Goal: Information Seeking & Learning: Learn about a topic

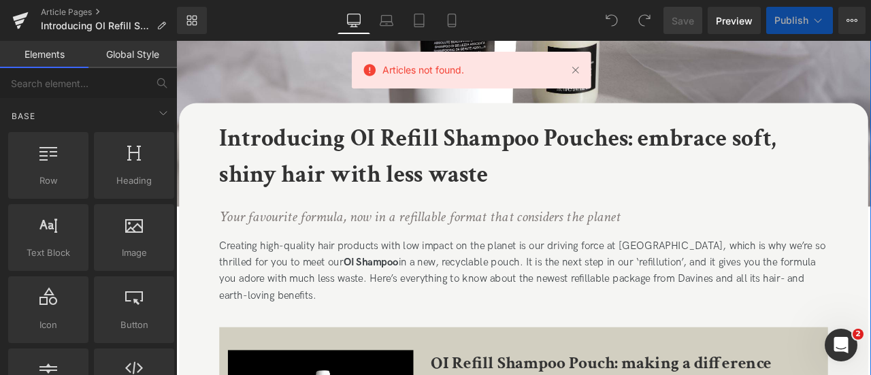
scroll to position [202, 0]
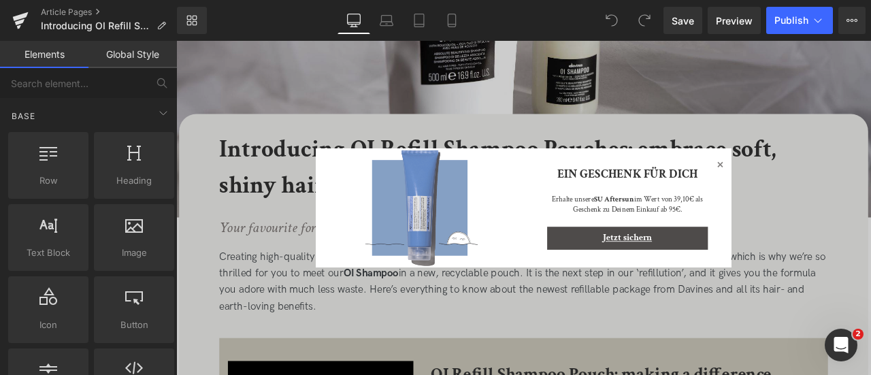
click at [819, 191] on icon at bounding box center [820, 188] width 16 height 16
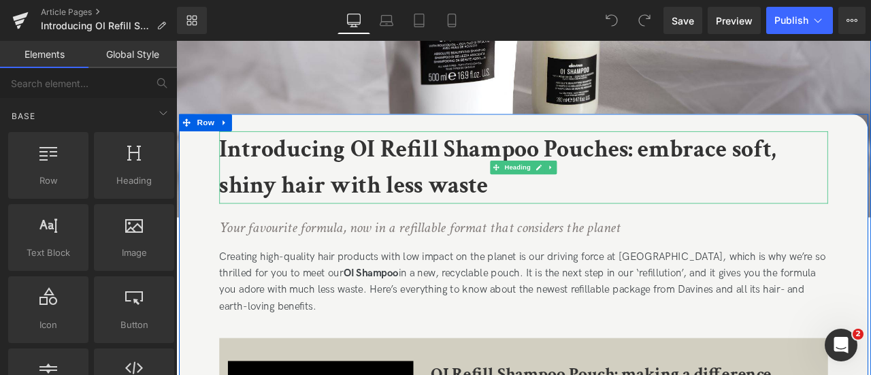
click at [354, 177] on b "Introducing OI Refill Shampoo Pouches: embrace soft, shiny hair with less waste" at bounding box center [557, 191] width 660 height 80
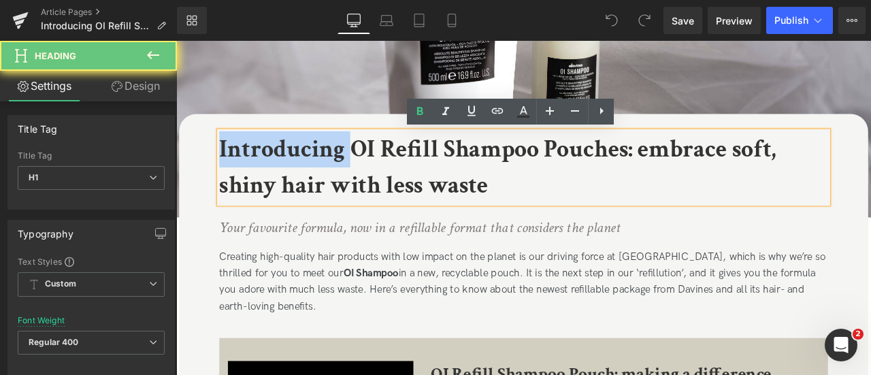
click at [354, 177] on b "Introducing OI Refill Shampoo Pouches: embrace soft, shiny hair with less waste" at bounding box center [557, 191] width 660 height 80
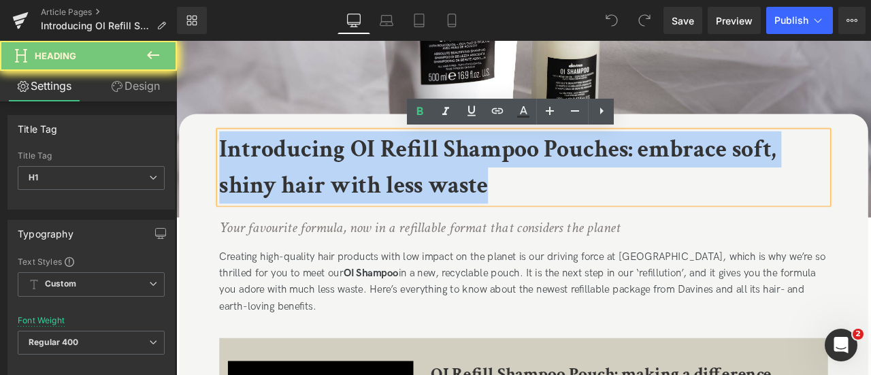
click at [354, 177] on b "Introducing OI Refill Shampoo Pouches: embrace soft, shiny hair with less waste" at bounding box center [557, 191] width 660 height 80
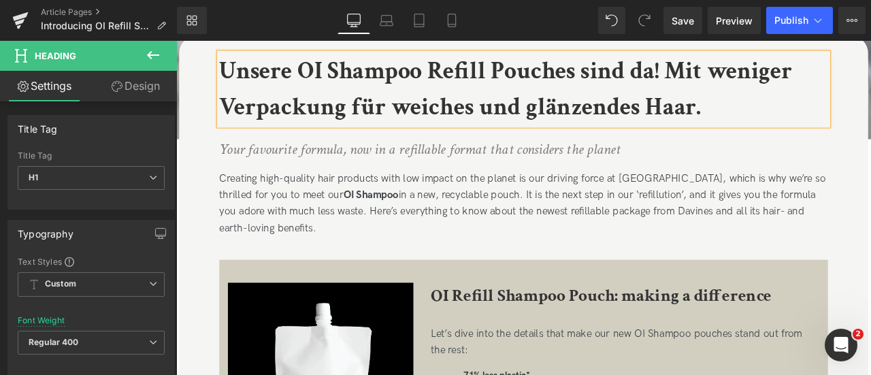
scroll to position [296, 0]
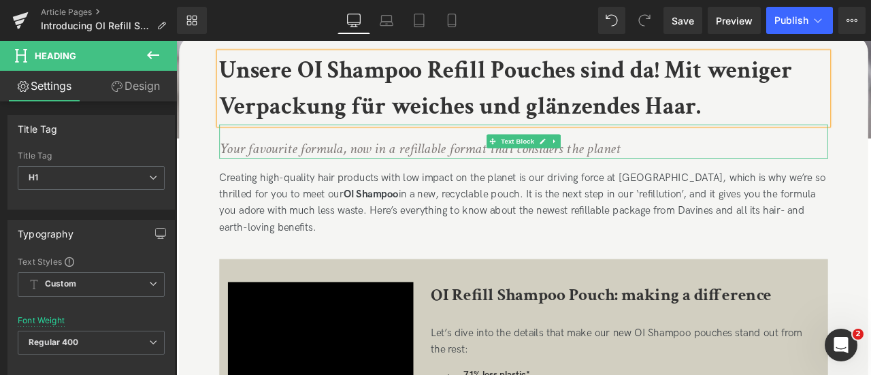
click at [414, 172] on icon "Your favourite formula, now in a refillable format that considers the planet" at bounding box center [464, 167] width 475 height 23
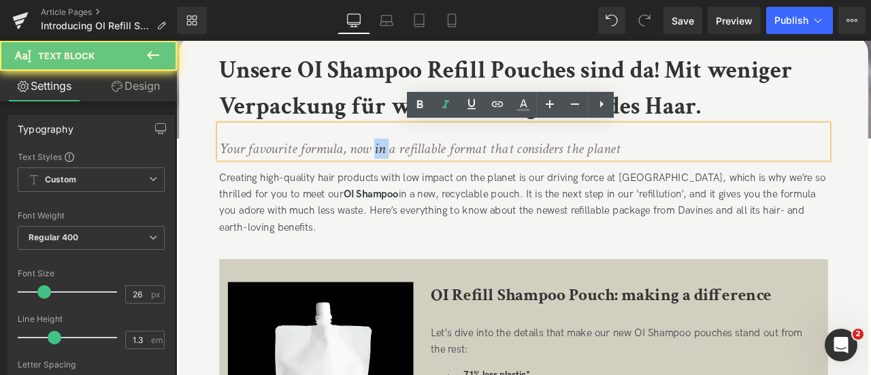
click at [414, 172] on icon "Your favourite formula, now in a refillable format that considers the planet" at bounding box center [464, 167] width 475 height 23
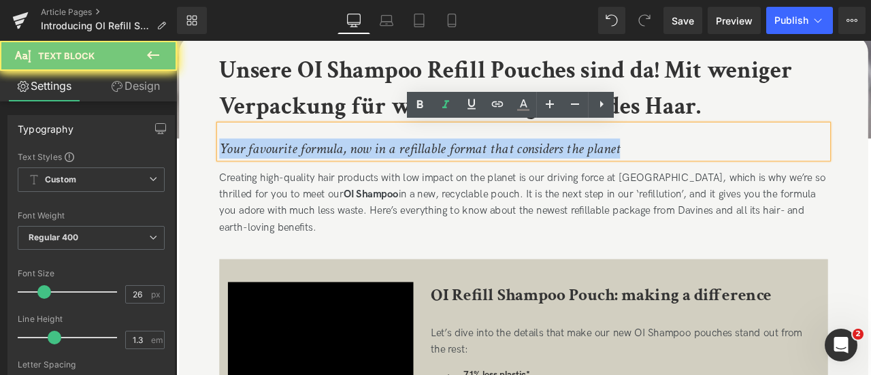
click at [414, 172] on icon "Your favourite formula, now in a refillable format that considers the planet" at bounding box center [464, 167] width 475 height 23
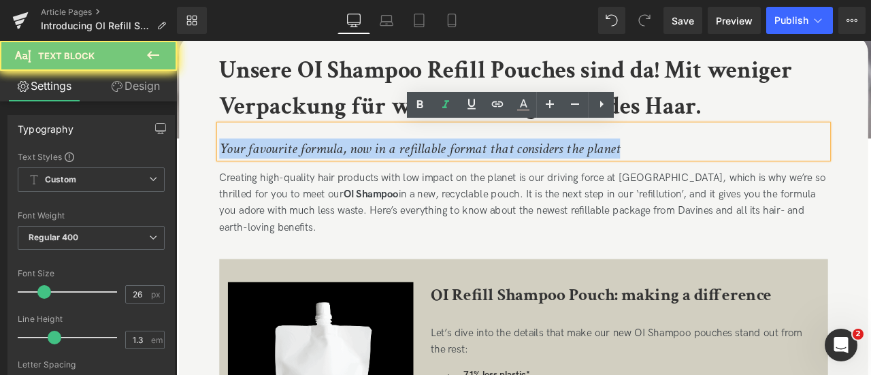
click at [414, 172] on icon "Your favourite formula, now in a refillable format that considers the planet" at bounding box center [464, 167] width 475 height 23
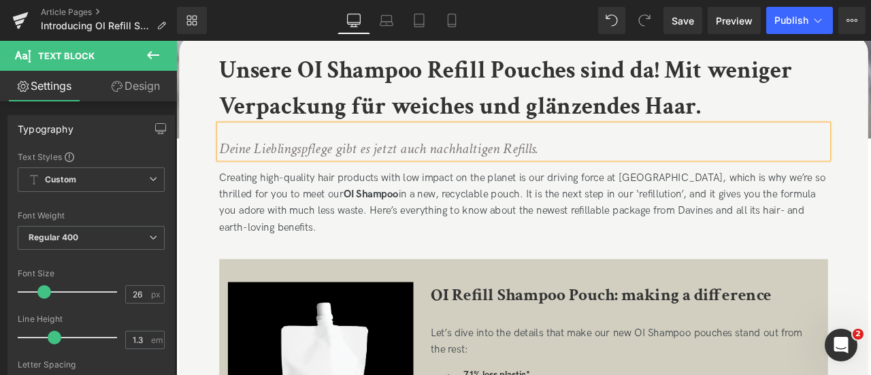
click at [753, 154] on div "Deine Lieblingspflege gibt es jetzt auch nachhaltigen Refills." at bounding box center [587, 160] width 721 height 40
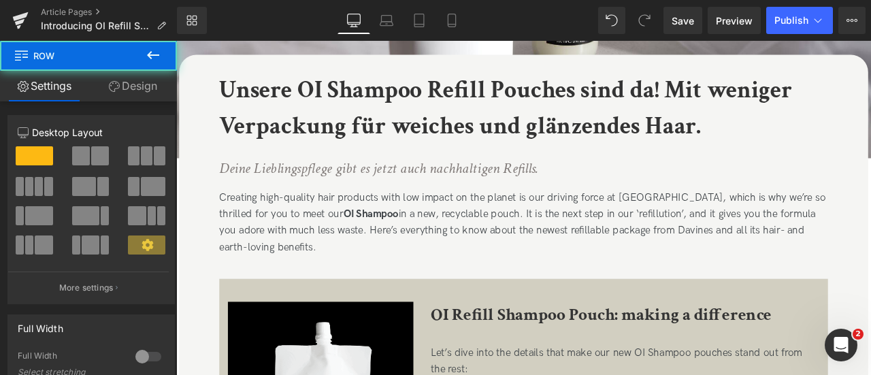
scroll to position [267, 0]
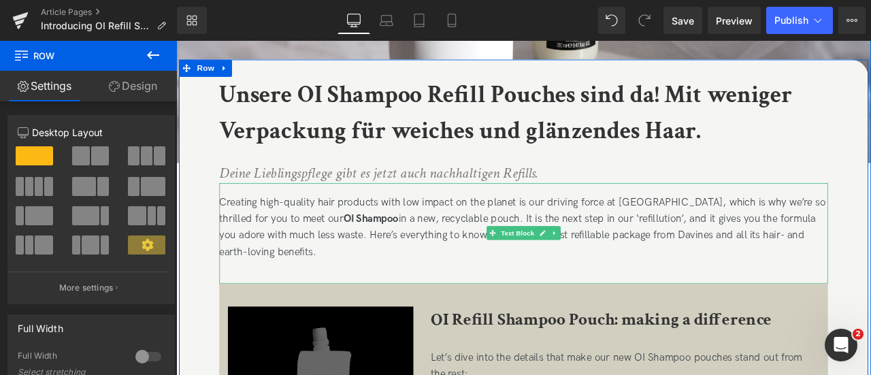
click at [374, 247] on strong "OI Shampoo" at bounding box center [406, 252] width 65 height 14
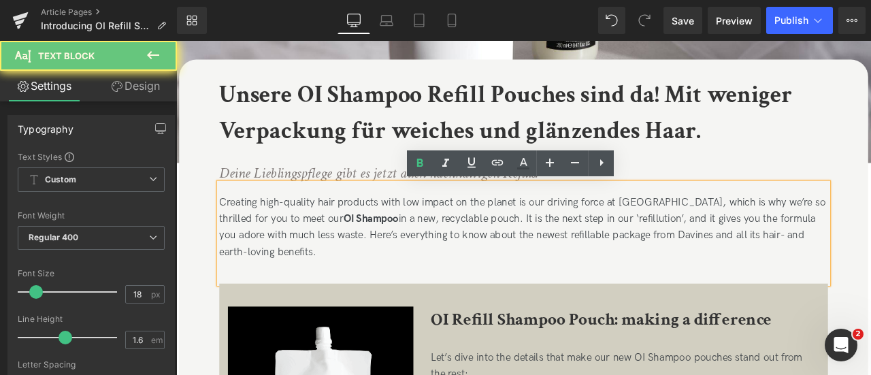
click at [374, 247] on strong "OI Shampoo" at bounding box center [406, 252] width 65 height 14
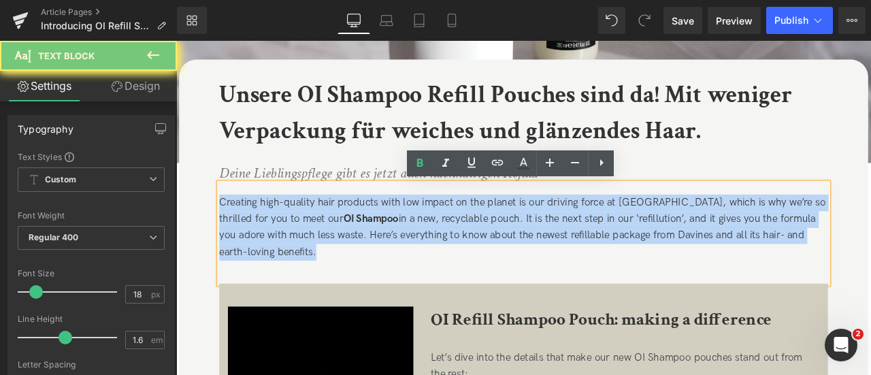
click at [374, 247] on strong "OI Shampoo" at bounding box center [406, 252] width 65 height 14
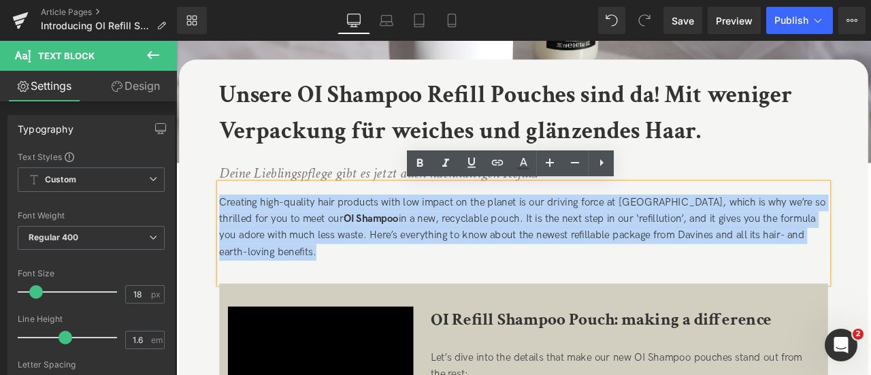
paste div
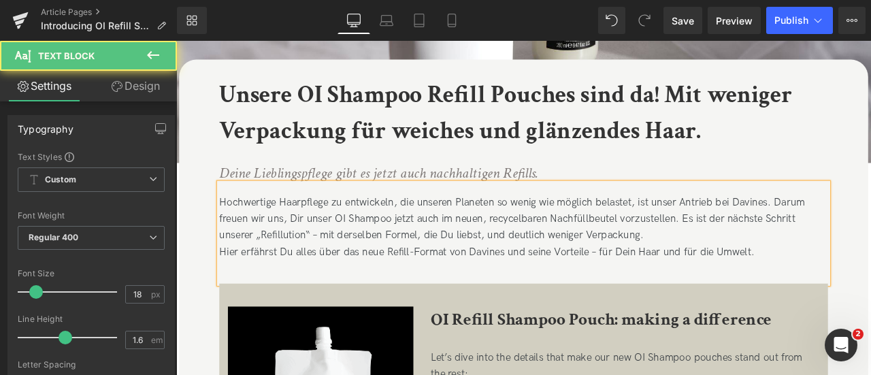
click at [297, 231] on div "Hochwertige Haarpflege zu entwickeln, die unseren Planeten so wenig wie möglich…" at bounding box center [587, 269] width 721 height 119
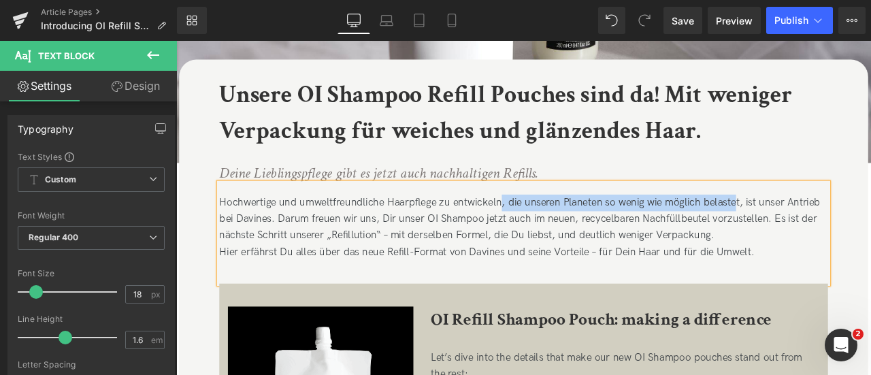
drag, startPoint x: 559, startPoint y: 231, endPoint x: 838, endPoint y: 235, distance: 279.0
click at [838, 235] on div "Hochwertige und umweltfreundliche Haarpflege zu entwickeln, die unseren Planete…" at bounding box center [587, 269] width 721 height 119
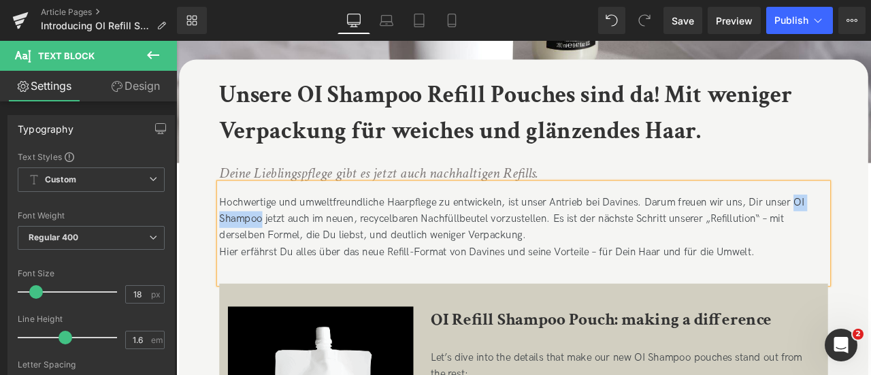
drag, startPoint x: 904, startPoint y: 229, endPoint x: 274, endPoint y: 249, distance: 629.7
click at [274, 249] on div "Hochwertige und umweltfreundliche Haarpflege zu entwickeln, ist unser Antrieb b…" at bounding box center [587, 269] width 721 height 119
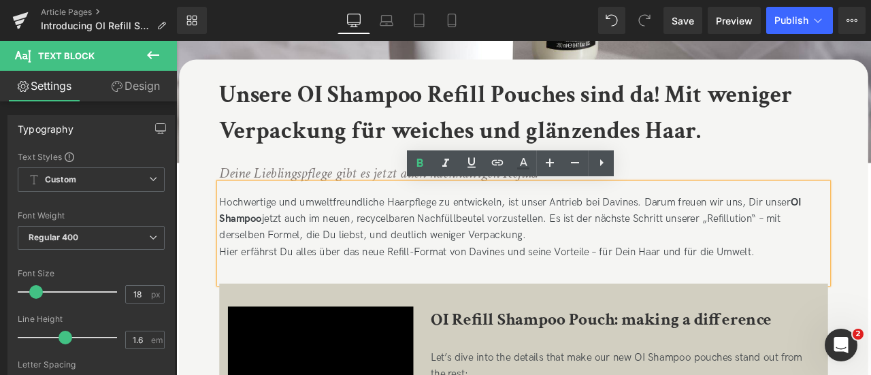
click at [347, 249] on div "Hochwertige und umweltfreundliche Haarpflege zu entwickeln, ist unser Antrieb b…" at bounding box center [587, 269] width 721 height 119
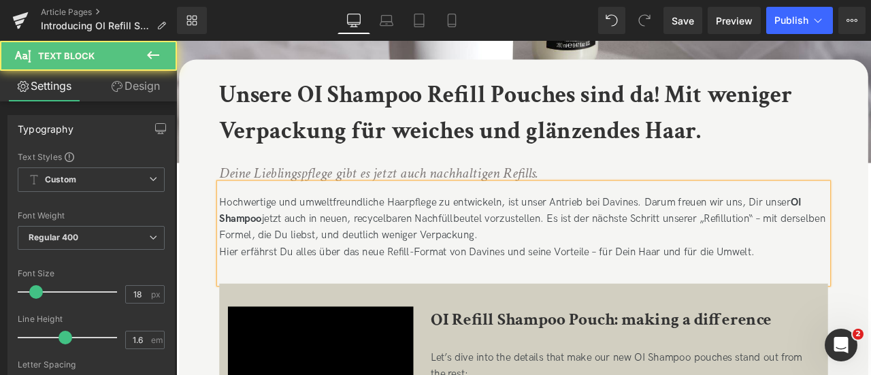
click at [537, 251] on div "Hochwertige und umweltfreundliche Haarpflege zu entwickeln, ist unser Antrieb b…" at bounding box center [587, 269] width 721 height 119
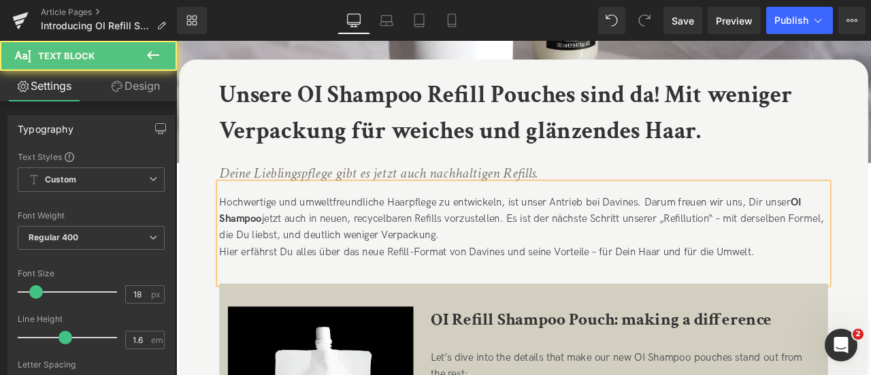
click at [826, 250] on div "Hochwertige und umweltfreundliche Haarpflege zu entwickeln, ist unser Antrieb b…" at bounding box center [587, 269] width 721 height 119
click at [757, 252] on div "Hochwertige und umweltfreundliche Haarpflege zu entwickeln, ist unser Antrieb b…" at bounding box center [587, 269] width 721 height 119
click at [818, 251] on div "Hochwertige und umweltfreundliche Haarpflege zu entwickeln, ist unser Antrieb b…" at bounding box center [587, 269] width 721 height 119
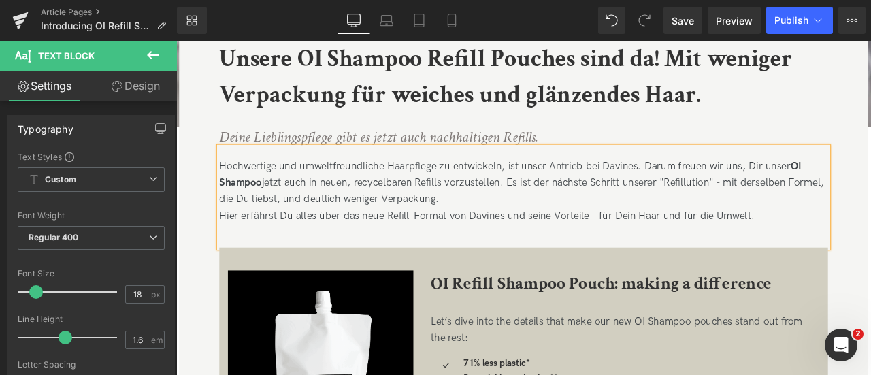
scroll to position [309, 0]
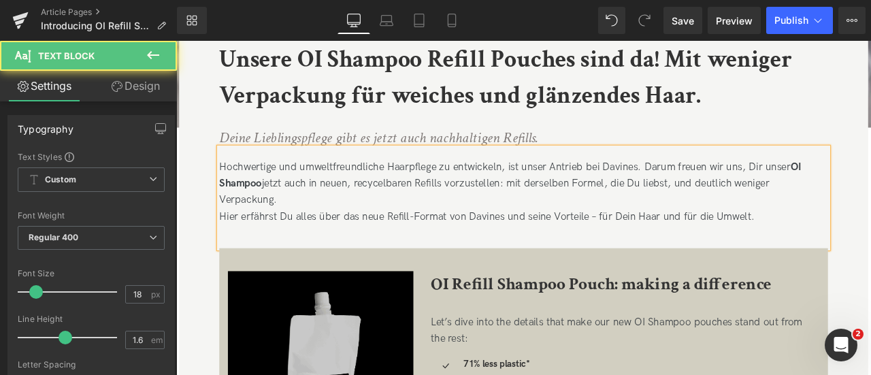
click at [610, 210] on div "Hochwertige und umweltfreundliche Haarpflege zu entwickeln, ist unser Antrieb b…" at bounding box center [587, 226] width 721 height 119
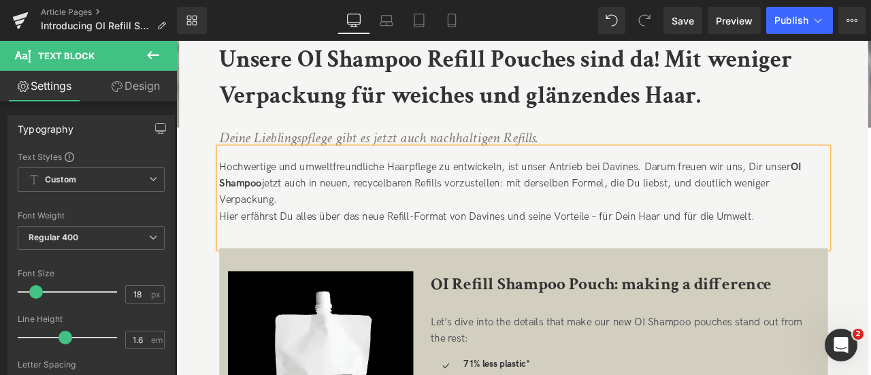
click at [672, 243] on div "Hier erfährst Du alles über das neue Refill-Format von Davines und seine Vortei…" at bounding box center [587, 249] width 721 height 20
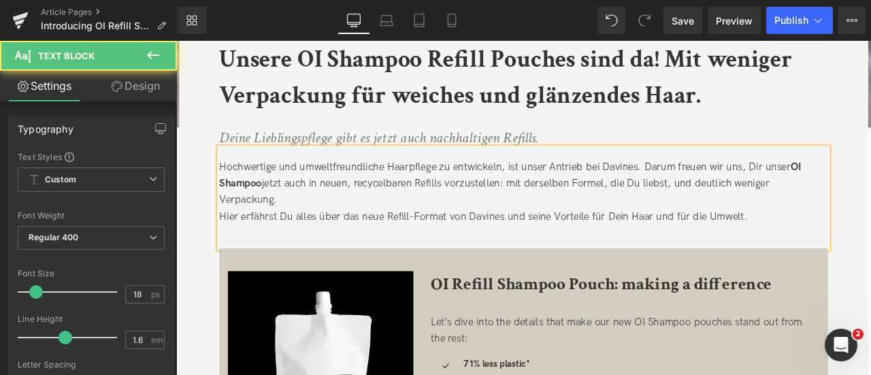
click at [420, 246] on div "Hier erfährst Du alles über das neue Refill-Format von Davines und seine Vortei…" at bounding box center [587, 249] width 721 height 20
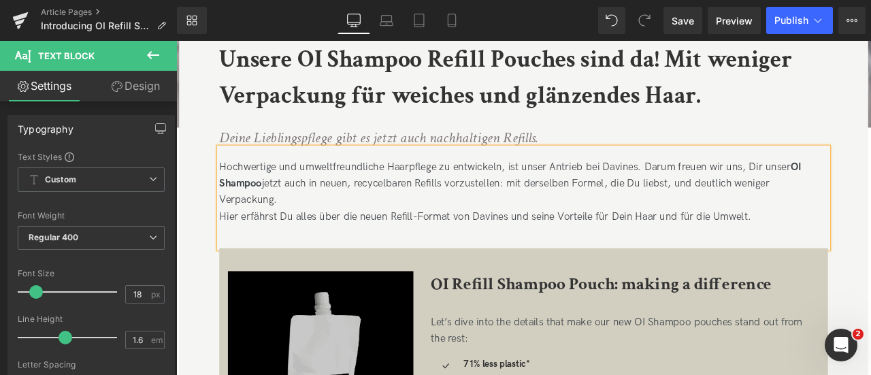
click at [496, 243] on div "Hier erfährst Du alles über die neuen Refill-Format von Davines und seine Vorte…" at bounding box center [587, 249] width 721 height 20
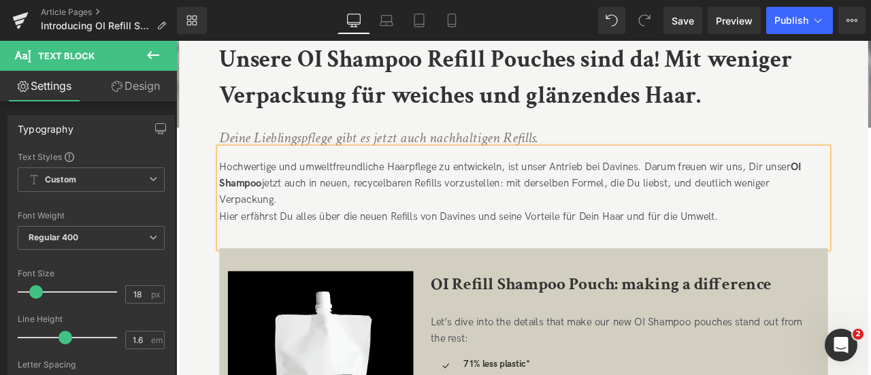
click at [581, 246] on div "Hier erfährst Du alles über die neuen Refills von Davines und seine Vorteile fü…" at bounding box center [587, 249] width 721 height 20
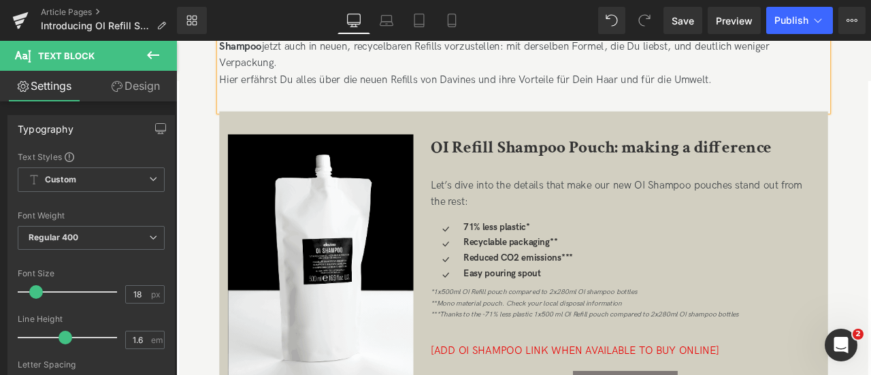
scroll to position [471, 0]
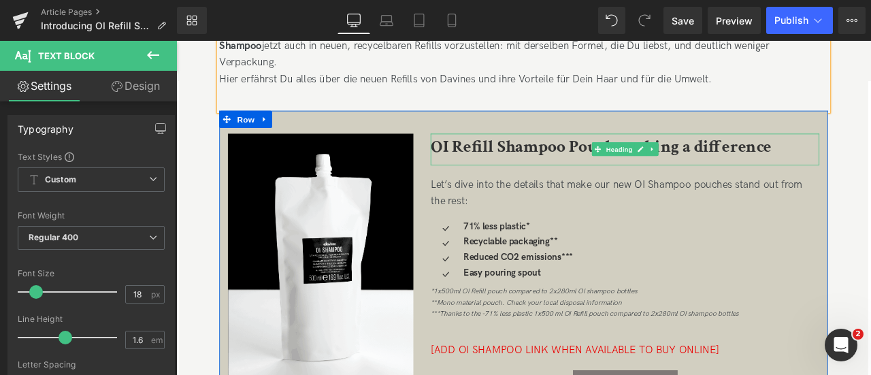
click at [822, 169] on b "OI Refill Shampoo Pouch: making a difference" at bounding box center [680, 166] width 404 height 27
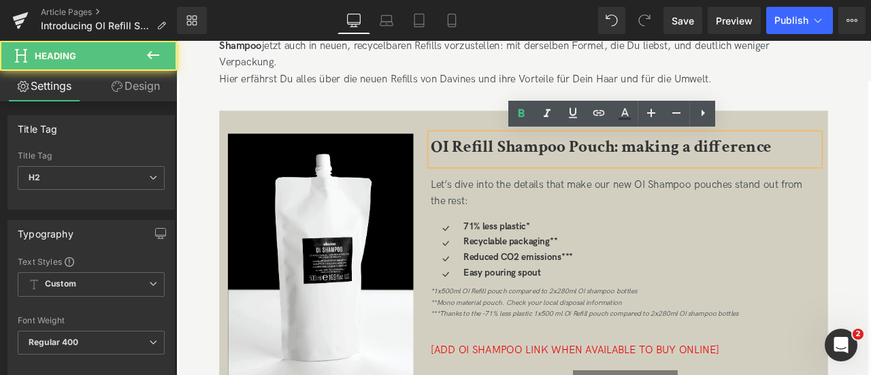
click at [870, 167] on h2 "OI Refill Shampoo Pouch: making a difference" at bounding box center [708, 166] width 461 height 31
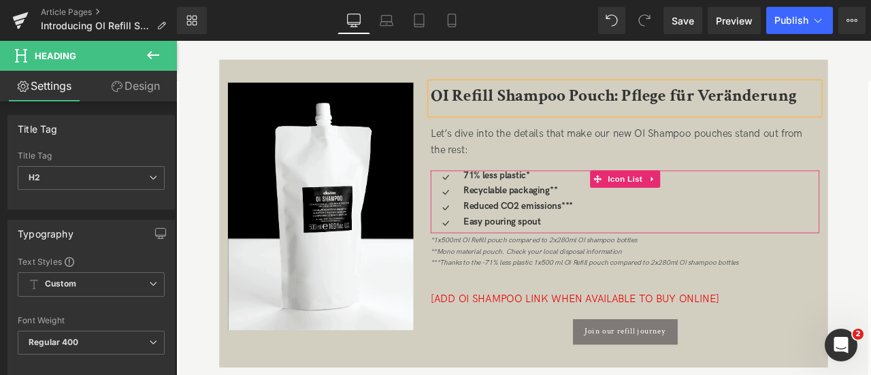
scroll to position [533, 0]
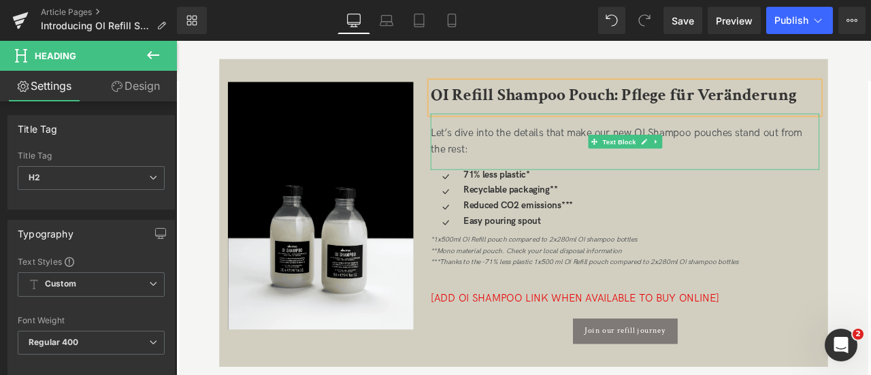
click at [497, 165] on div "Let’s dive into the details that make our new OI Shampoo pouches stand out from…" at bounding box center [708, 160] width 461 height 39
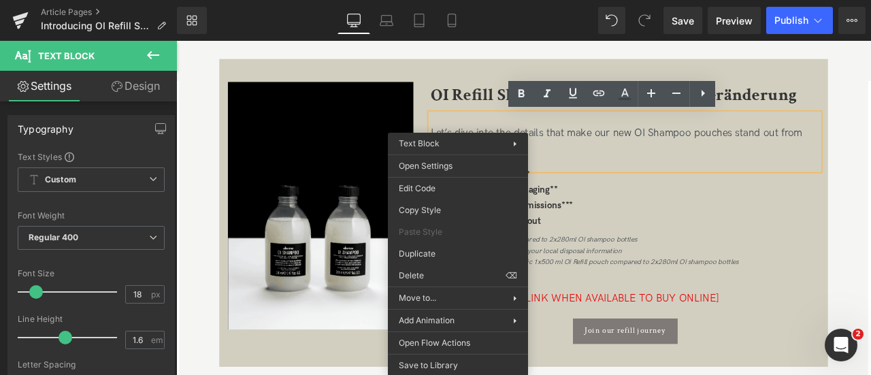
drag, startPoint x: 497, startPoint y: 165, endPoint x: 480, endPoint y: 144, distance: 27.1
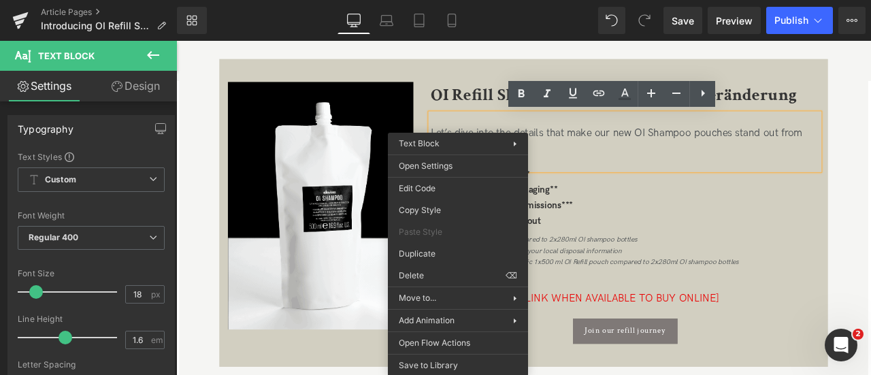
click at [480, 144] on div "Let’s dive into the details that make our new OI Shampoo pouches stand out from…" at bounding box center [708, 160] width 461 height 39
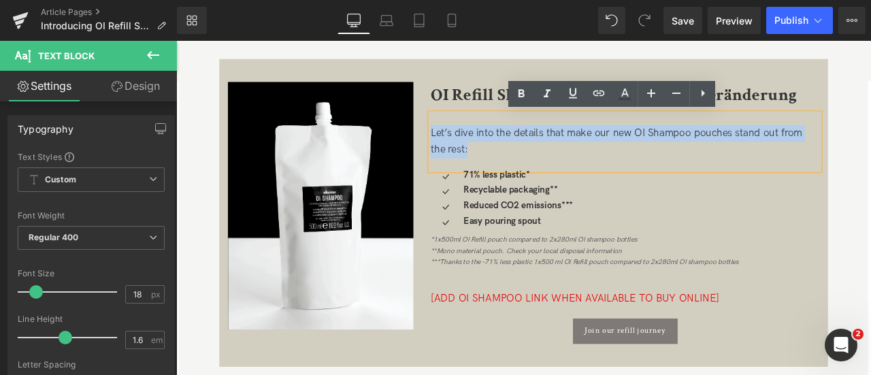
drag, startPoint x: 508, startPoint y: 170, endPoint x: 478, endPoint y: 144, distance: 39.6
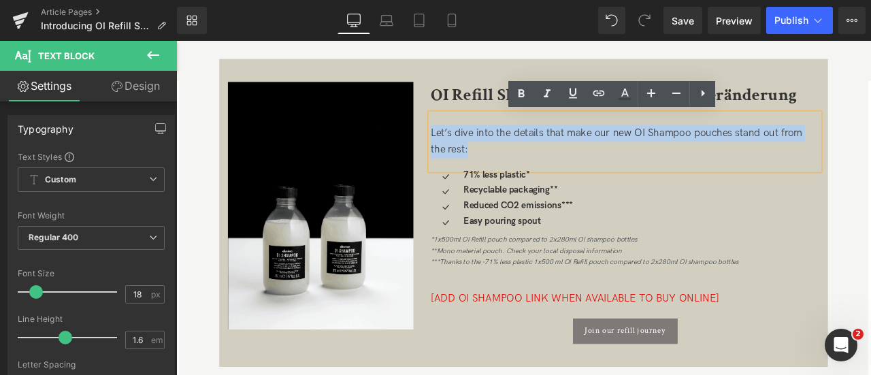
click at [478, 144] on div "Let’s dive into the details that make our new OI Shampoo pouches stand out from…" at bounding box center [708, 160] width 461 height 39
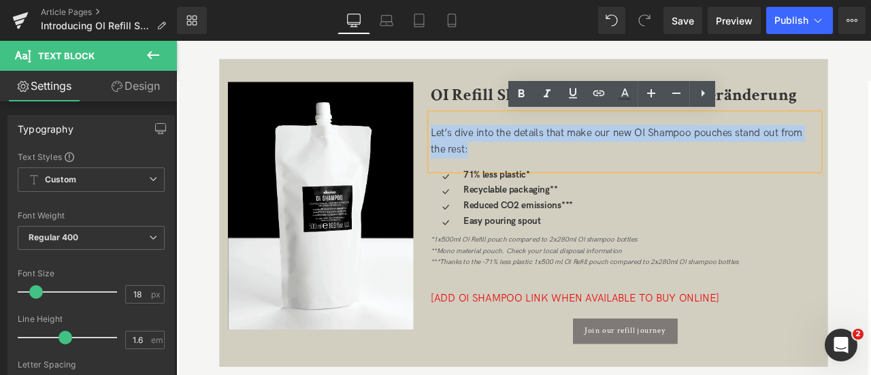
paste div
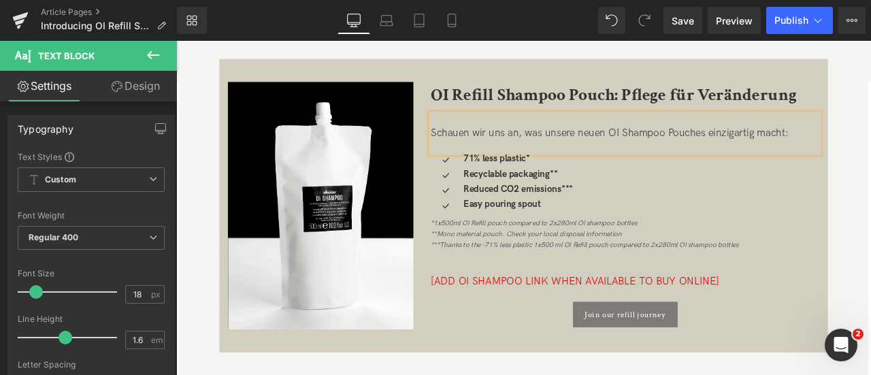
click at [810, 153] on div "Schauen wir uns an, was unsere neuen OI Shampoo Pouches einzigartig macht:" at bounding box center [708, 151] width 461 height 20
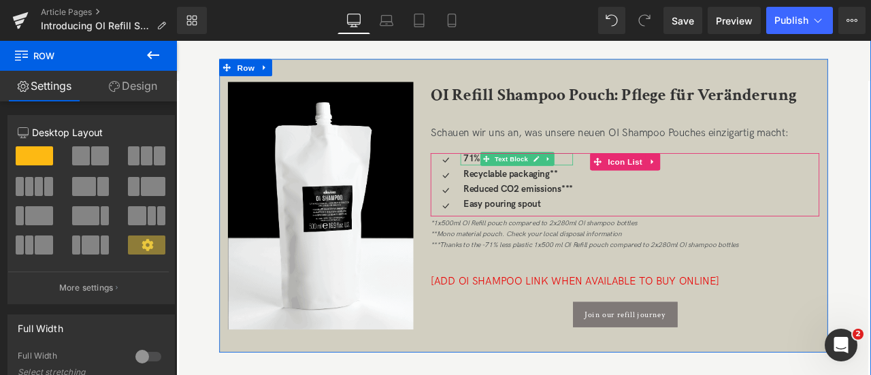
click at [531, 178] on strong "71% less plastic*" at bounding box center [555, 180] width 79 height 13
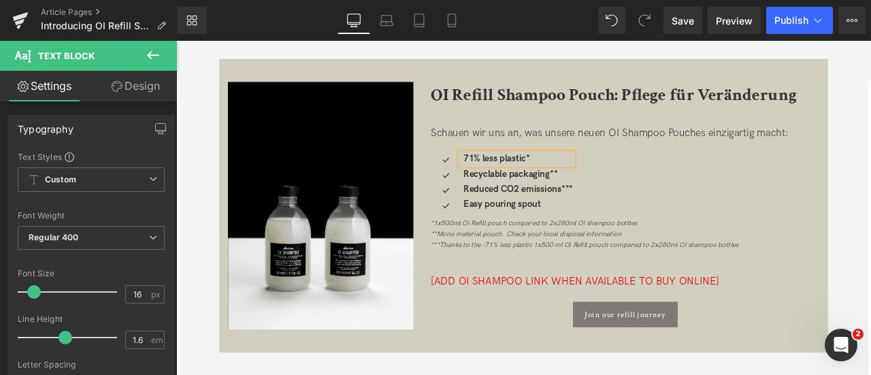
click at [531, 178] on strong "71% less plastic*" at bounding box center [555, 180] width 79 height 13
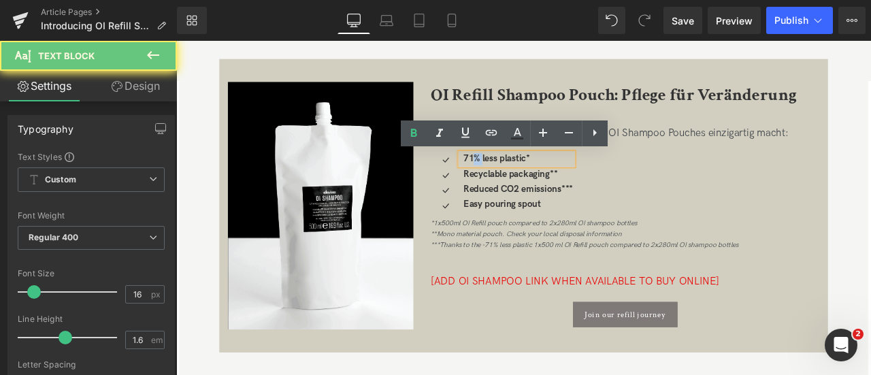
click at [531, 178] on strong "71% less plastic*" at bounding box center [555, 180] width 79 height 13
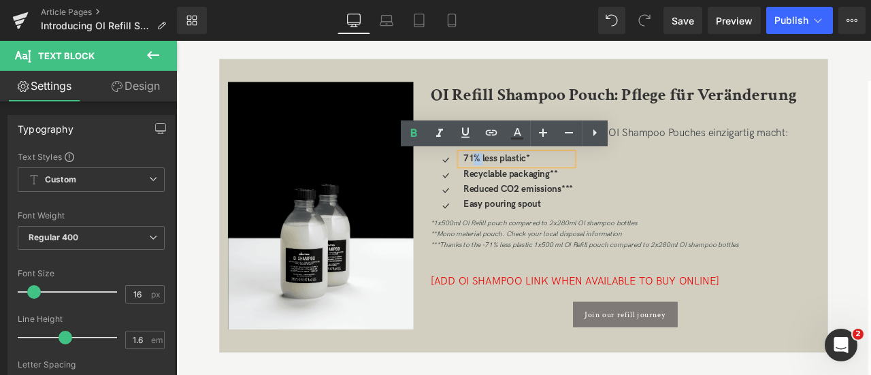
click at [531, 178] on strong "71% less plastic*" at bounding box center [555, 180] width 79 height 13
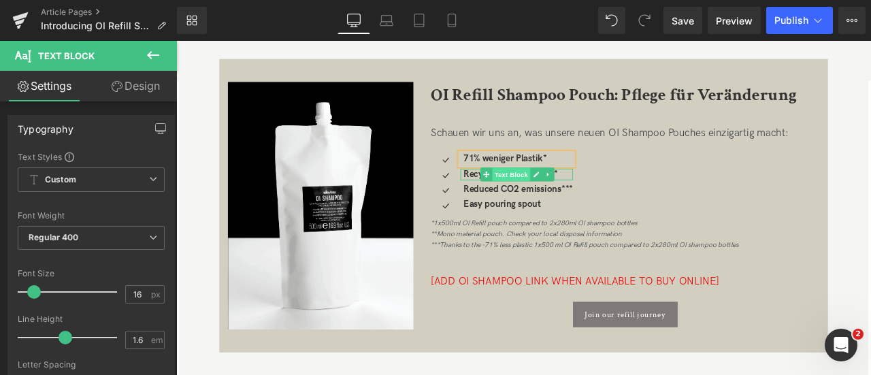
click at [552, 199] on span "Text Block" at bounding box center [572, 199] width 45 height 16
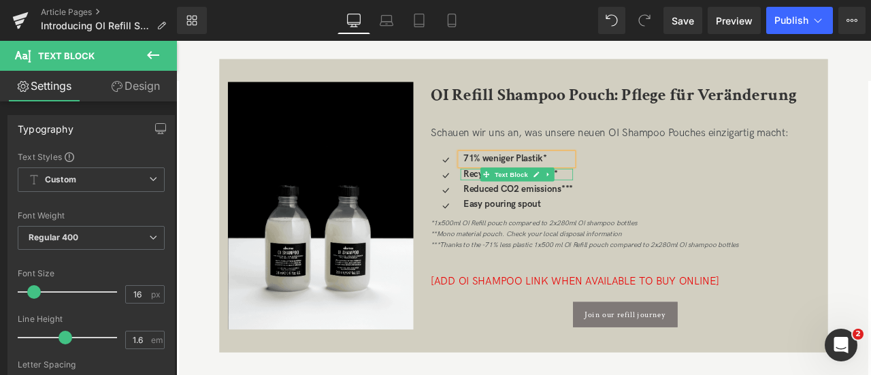
click at [527, 199] on strong "Recyclable packaging**" at bounding box center [572, 199] width 112 height 13
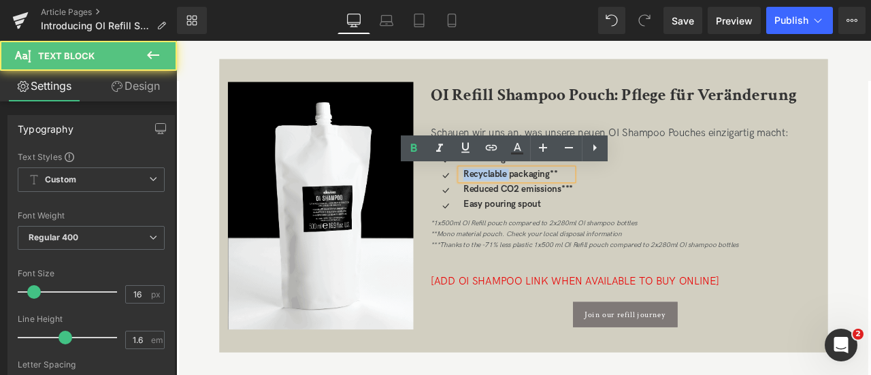
click at [527, 199] on strong "Recyclable packaging**" at bounding box center [572, 199] width 112 height 13
click at [569, 199] on strong "Recyclable packaging**" at bounding box center [572, 199] width 112 height 13
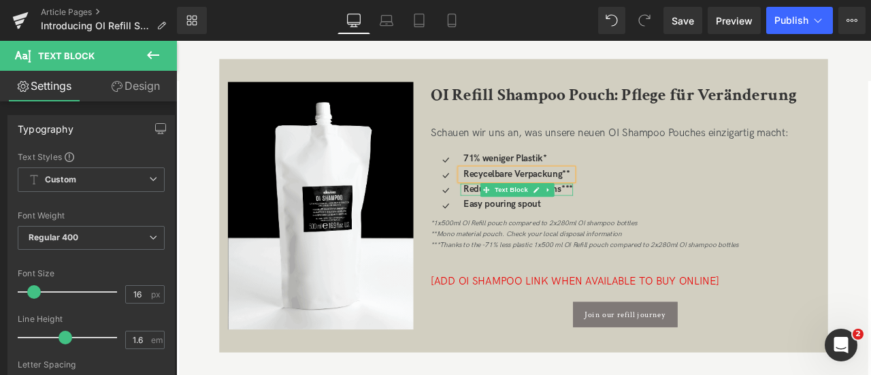
click at [528, 214] on strong "Reduced CO2 emissions***" at bounding box center [581, 216] width 130 height 13
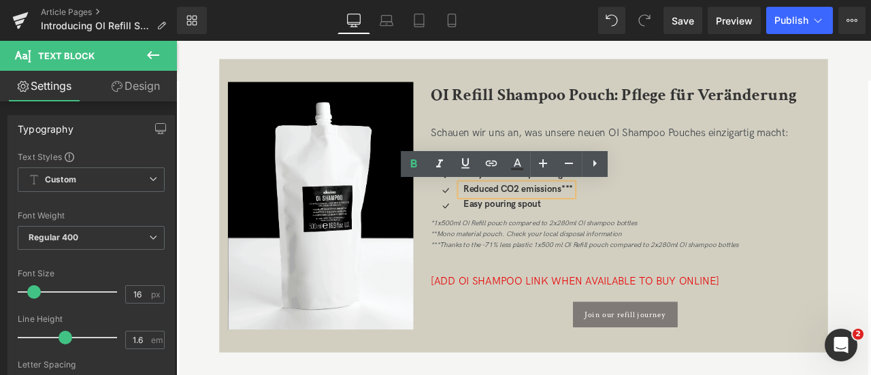
click at [555, 216] on strong "Reduced CO2 emissions***" at bounding box center [581, 216] width 130 height 13
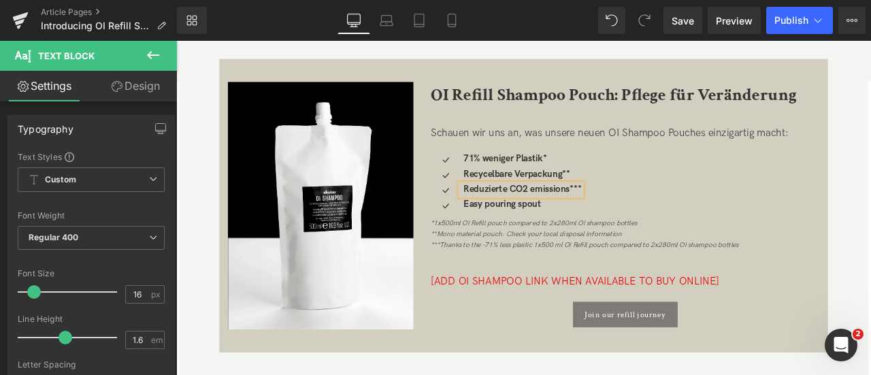
click at [642, 216] on strong "Reduzierte CO2 emissions***" at bounding box center [586, 216] width 140 height 13
click at [552, 239] on span at bounding box center [554, 236] width 14 height 16
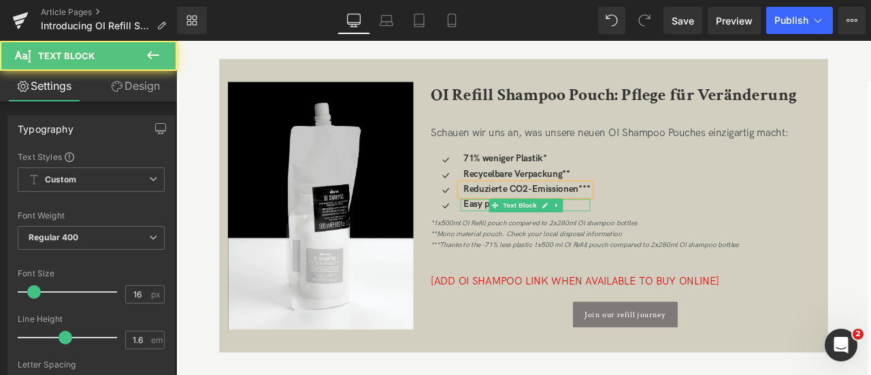
click at [528, 234] on strong "Easy pouring spout" at bounding box center [562, 235] width 92 height 13
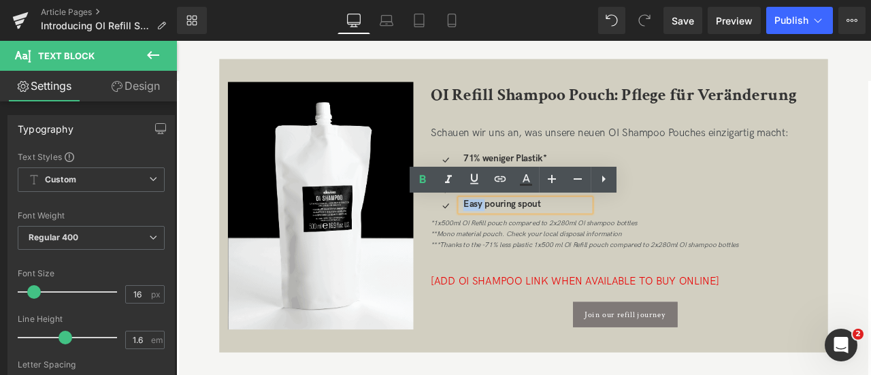
click at [528, 234] on strong "Easy pouring spout" at bounding box center [562, 235] width 92 height 13
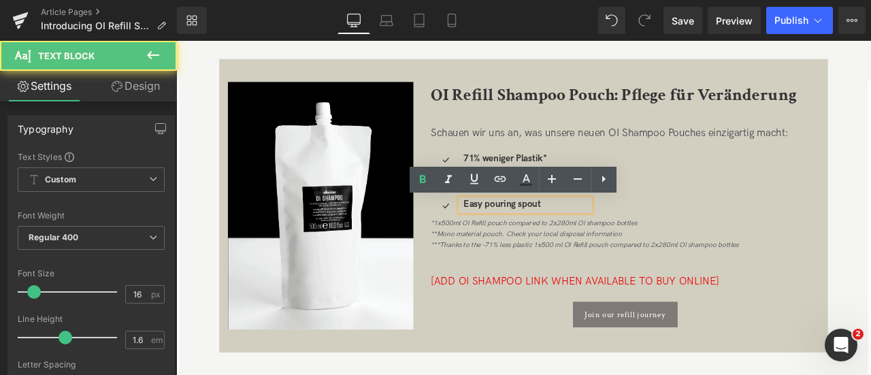
click at [608, 236] on p "Easy pouring spout" at bounding box center [591, 236] width 150 height 14
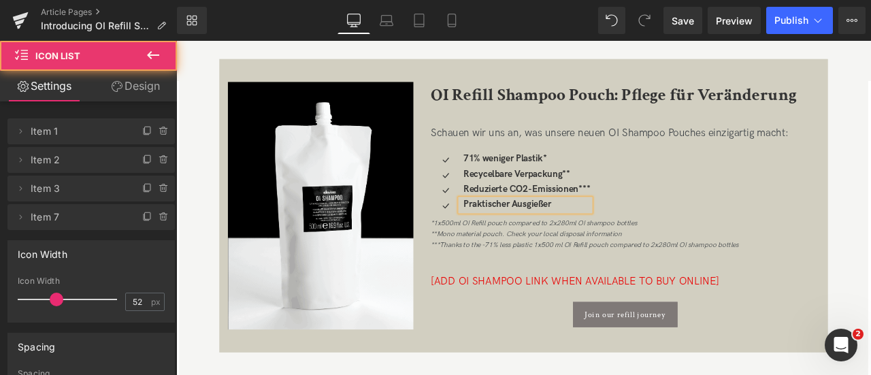
click at [806, 223] on div "Icon 71% weniger Plastik* Text Block Icon Recycelbare Verpackung** Text Block I…" at bounding box center [708, 211] width 461 height 75
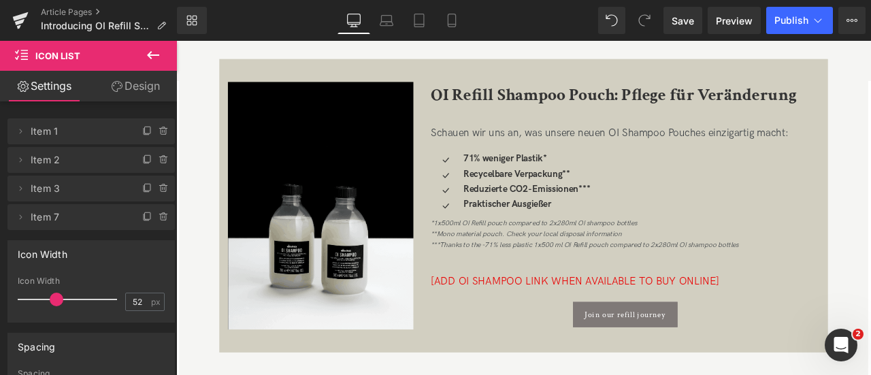
click at [612, 229] on div "Praktischer Ausgießer Text Block" at bounding box center [590, 236] width 154 height 14
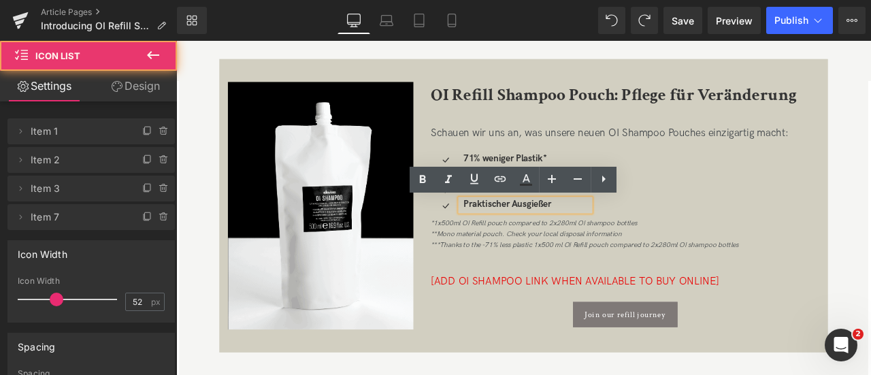
click at [745, 240] on div "Icon 71% weniger Plastik* Text Block Icon Recycelbare Verpackung** Text Block I…" at bounding box center [708, 211] width 461 height 75
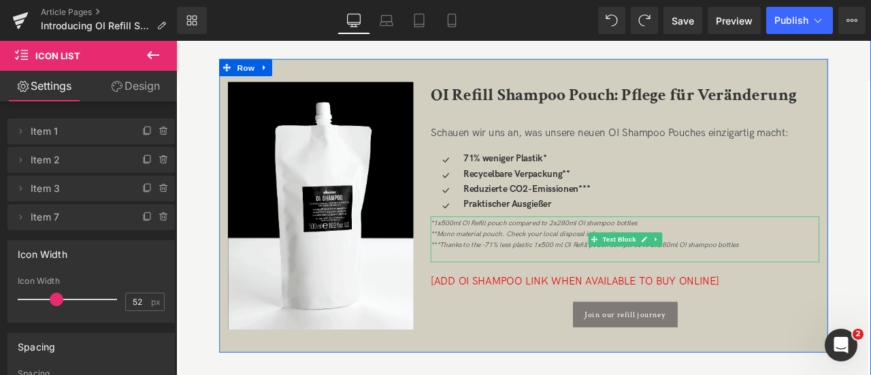
click at [510, 252] on icon "*1x500ml OI Refill pouch compared to 2x280ml OI shampoo bottles **Mono material…" at bounding box center [660, 270] width 365 height 36
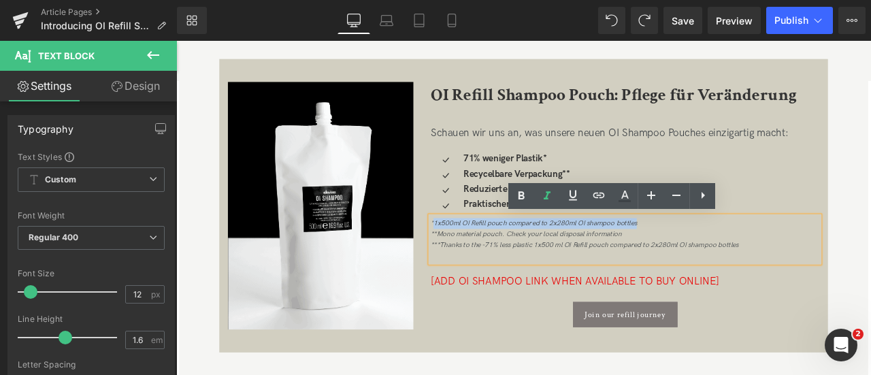
drag, startPoint x: 725, startPoint y: 256, endPoint x: 481, endPoint y: 254, distance: 244.3
click at [481, 254] on div "*1x500ml OI Refill pouch compared to 2x280ml OI shampoo bottles **Mono material…" at bounding box center [708, 270] width 461 height 39
paste div
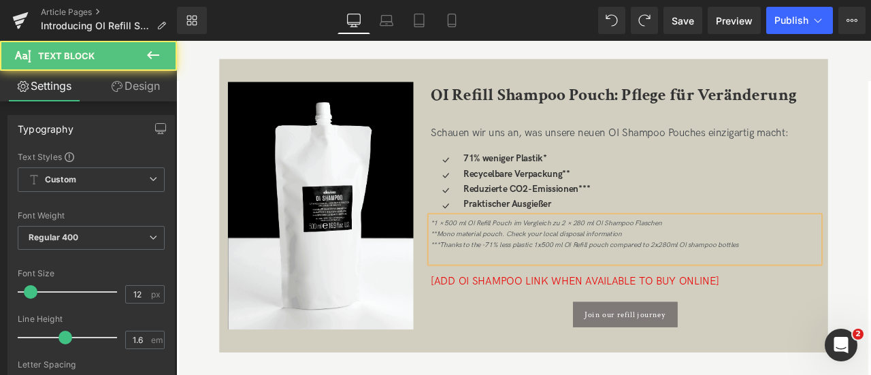
click at [487, 269] on icon "*1 × 500 ml OI Refill Pouch im Vergleich zu 2 × 280 ml OI Shampoo Flaschen **Mo…" at bounding box center [660, 270] width 365 height 36
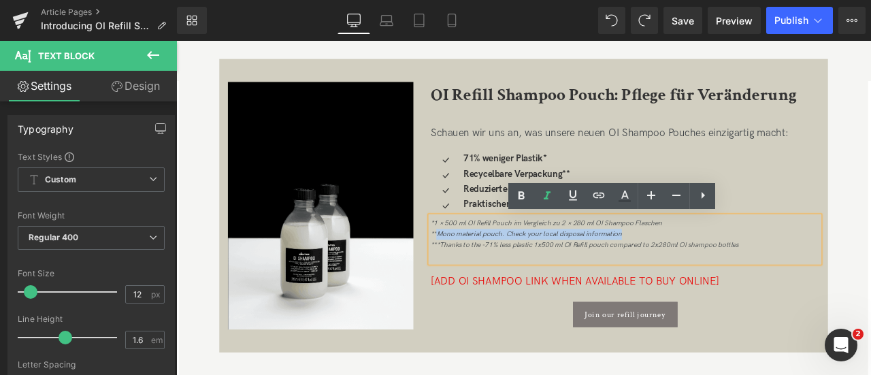
drag, startPoint x: 486, startPoint y: 271, endPoint x: 710, endPoint y: 269, distance: 223.8
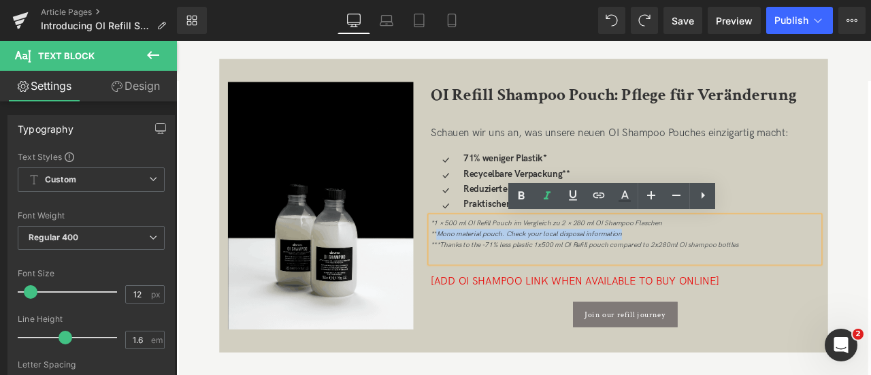
click at [710, 269] on div "*1 × 500 ml OI Refill Pouch im Vergleich zu 2 × 280 ml OI Shampoo Flaschen **Mo…" at bounding box center [708, 270] width 461 height 39
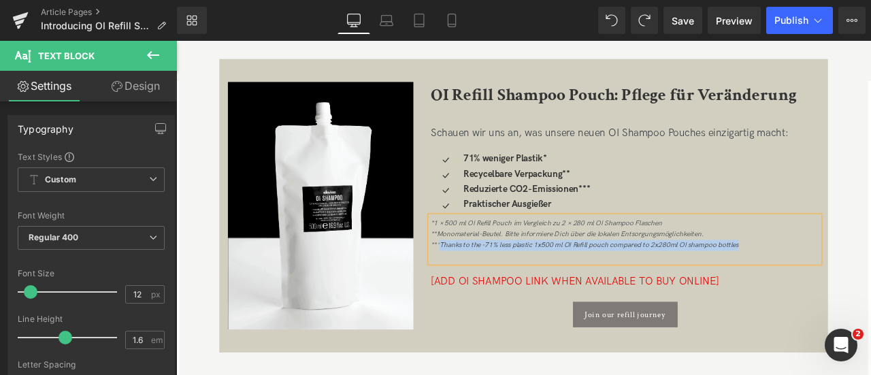
drag, startPoint x: 488, startPoint y: 282, endPoint x: 861, endPoint y: 280, distance: 372.8
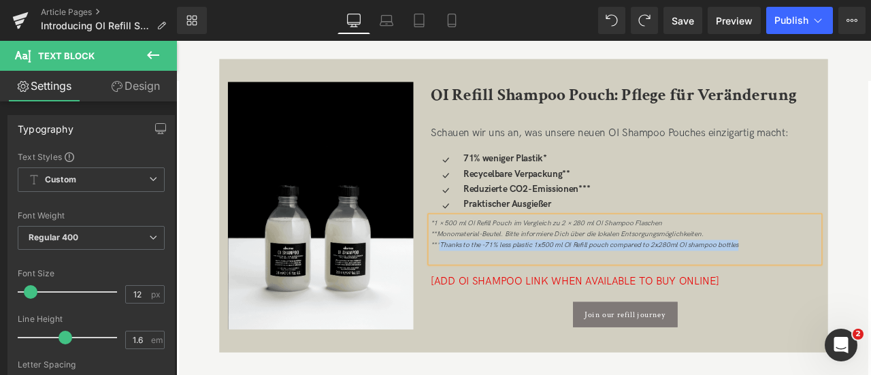
click at [861, 280] on div "*1 × 500 ml OI Refill Pouch im Vergleich zu 2 × 280 ml OI Shampoo Flaschen **Mo…" at bounding box center [708, 270] width 461 height 39
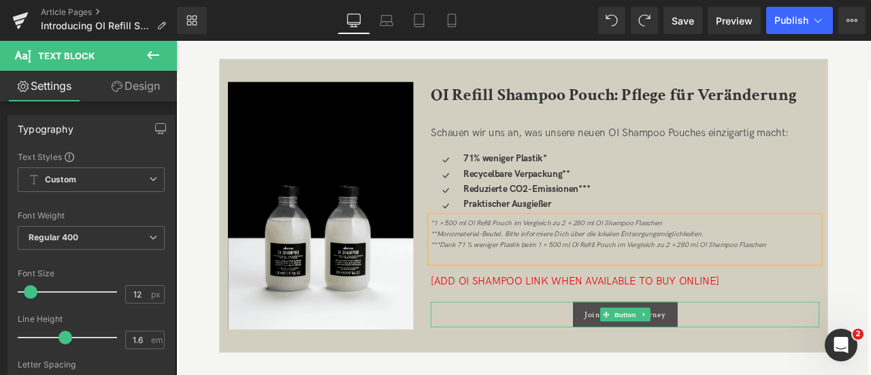
click at [749, 365] on span "Join our refill journey" at bounding box center [708, 366] width 95 height 12
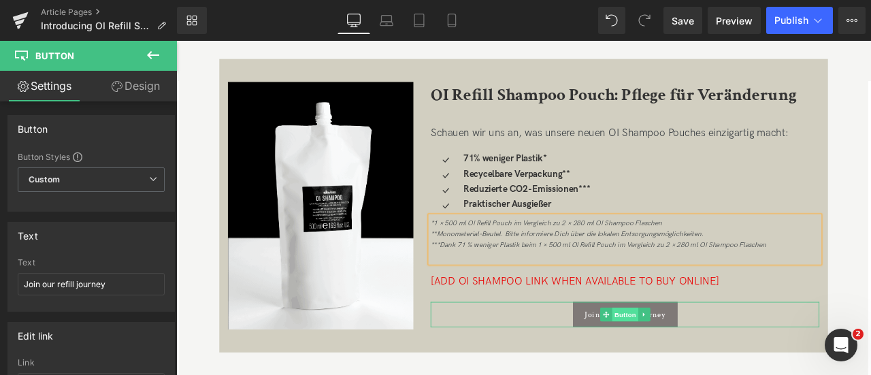
click at [705, 364] on span "Button" at bounding box center [708, 365] width 31 height 16
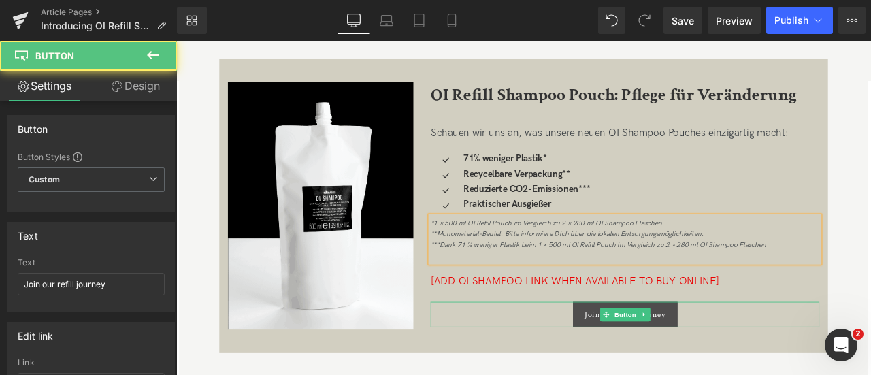
click at [664, 366] on span "Join our refill journey" at bounding box center [708, 366] width 95 height 12
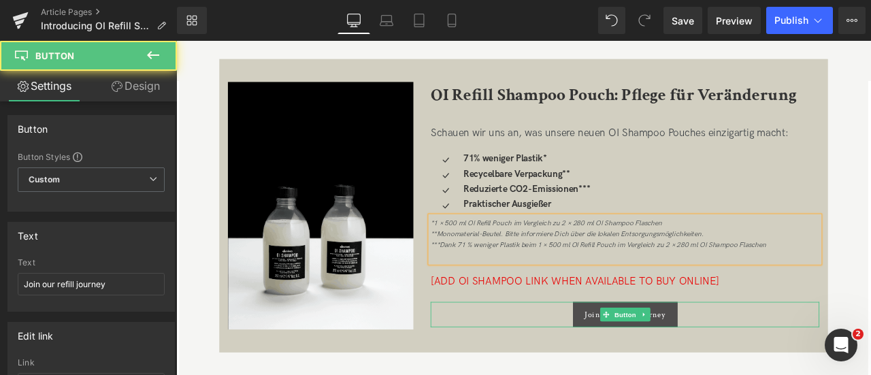
click at [664, 366] on span "Join our refill journey" at bounding box center [708, 366] width 95 height 12
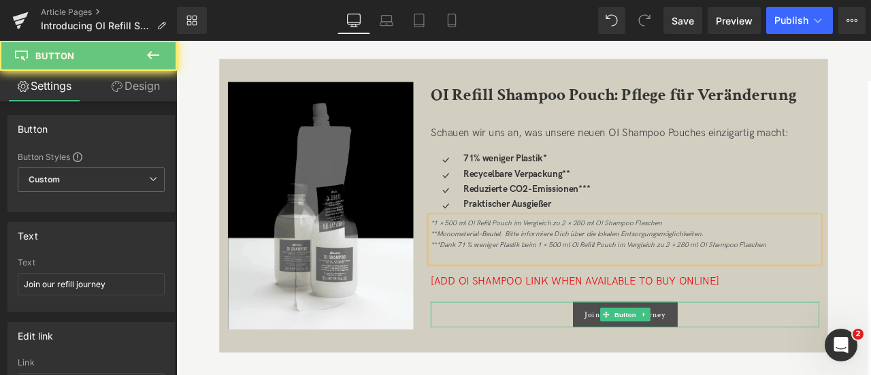
click at [664, 366] on span "Join our refill journey" at bounding box center [708, 366] width 95 height 12
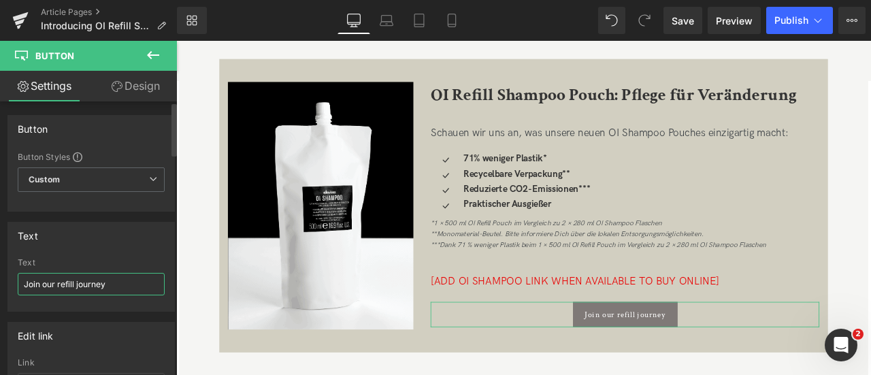
click at [90, 278] on input "Join our refill journey" at bounding box center [91, 284] width 147 height 22
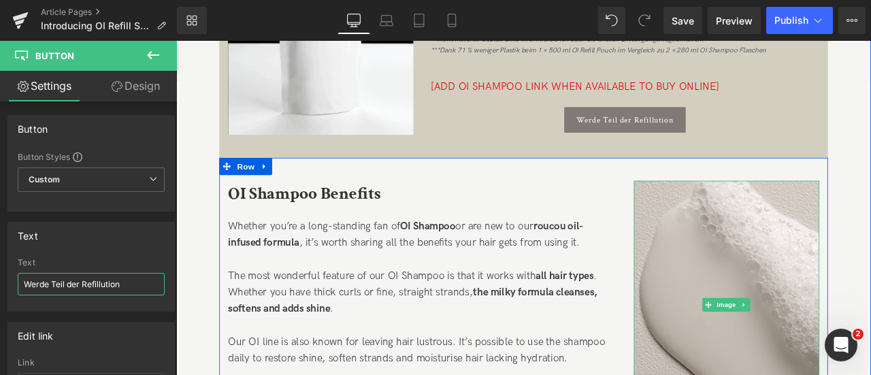
scroll to position [763, 0]
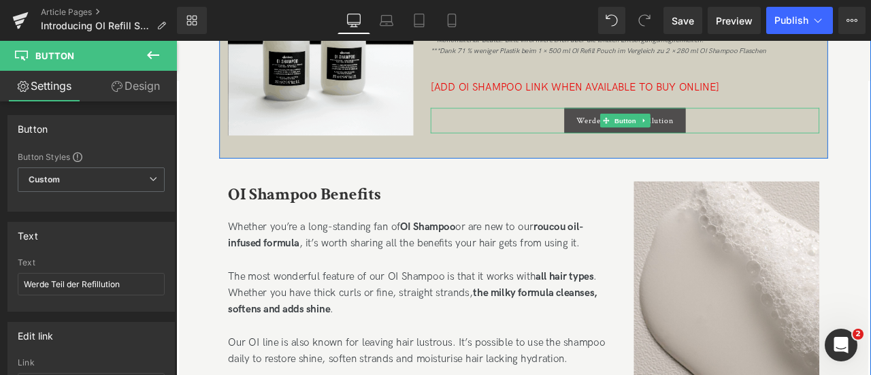
click at [670, 133] on span "Werde Teil der Refillution" at bounding box center [707, 136] width 115 height 12
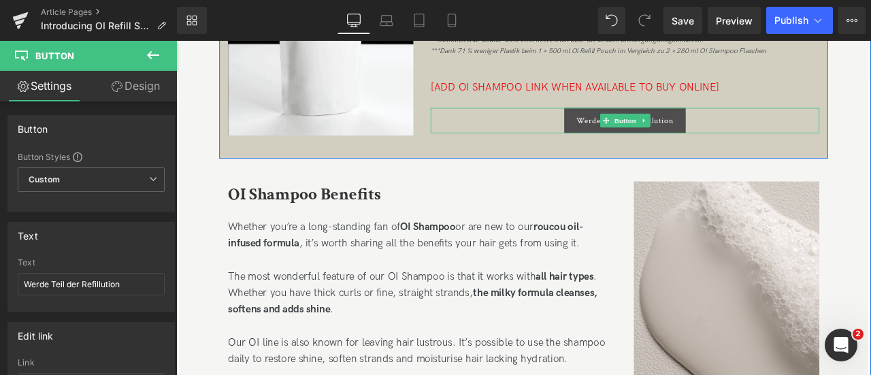
click at [657, 133] on span "Werde Teil der Refillution" at bounding box center [707, 136] width 115 height 12
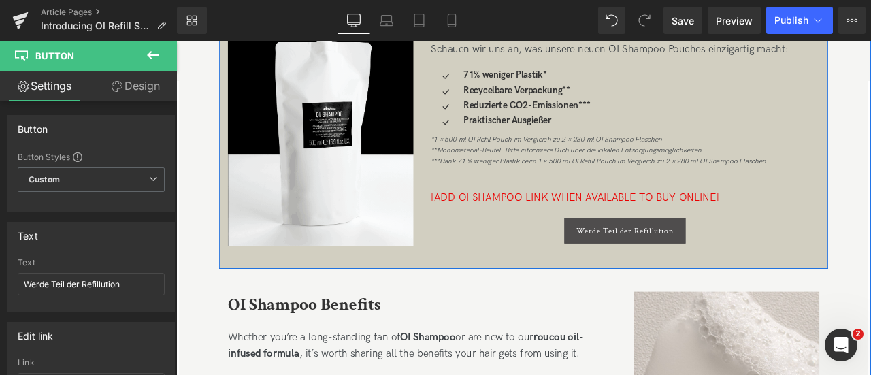
scroll to position [629, 0]
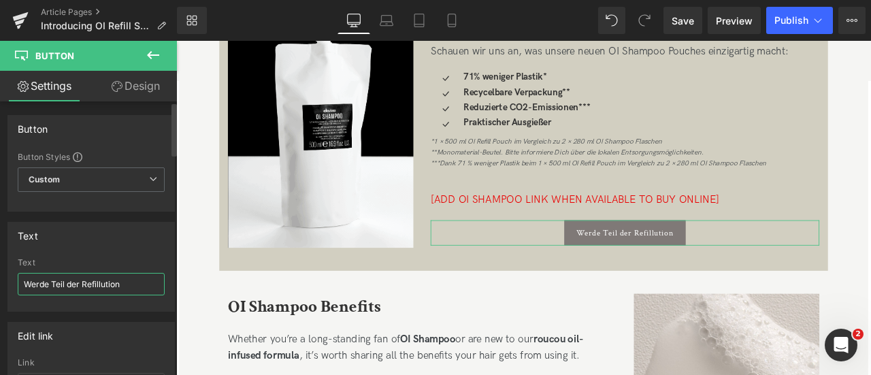
click at [116, 277] on input "Werde Teil der Refillution" at bounding box center [91, 284] width 147 height 22
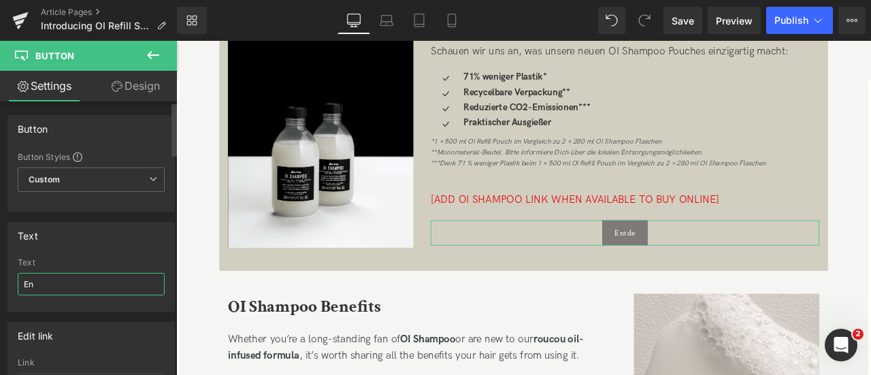
type input "E"
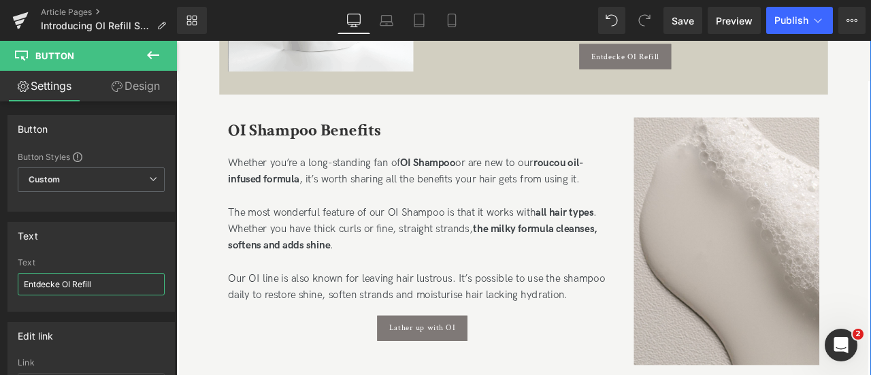
scroll to position [847, 0]
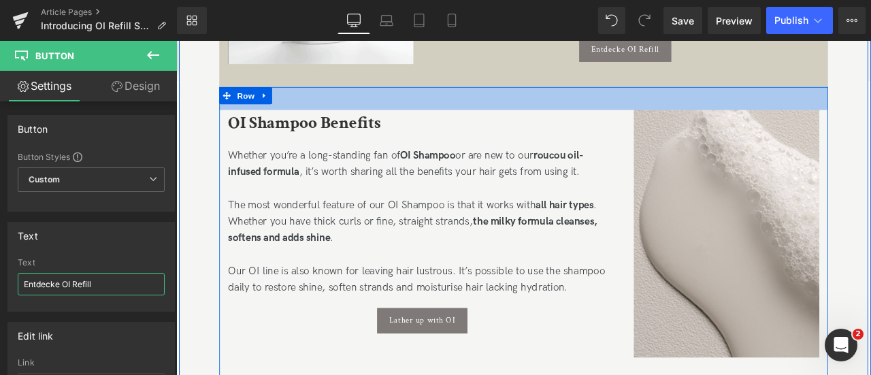
type input "Entdecke OI Refill"
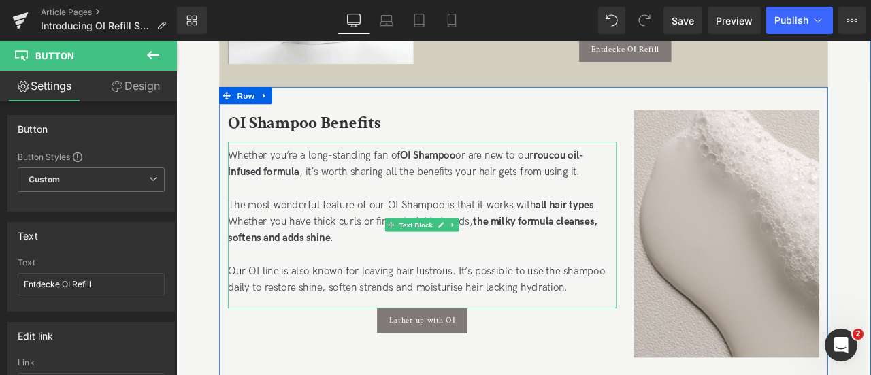
click at [255, 201] on strong "roucou oil-infused formula" at bounding box center [448, 186] width 422 height 34
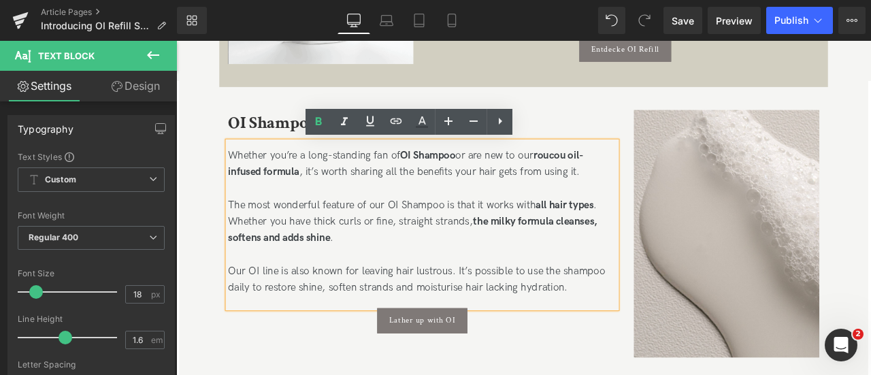
drag, startPoint x: 663, startPoint y: 199, endPoint x: 237, endPoint y: 171, distance: 426.8
click at [237, 171] on div "Whether you’re a long-standing fan of OI Shampoo or are new to our roucou oil-i…" at bounding box center [467, 186] width 461 height 39
paste div
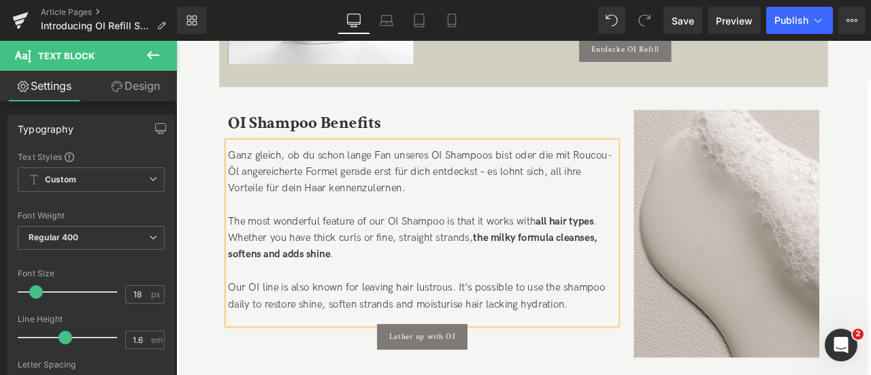
drag, startPoint x: 641, startPoint y: 173, endPoint x: 235, endPoint y: 200, distance: 406.4
click at [237, 200] on div "Ganz gleich, ob du schon lange Fan unseres OI Shampoos bist oder die mit Roucou…" at bounding box center [467, 196] width 461 height 59
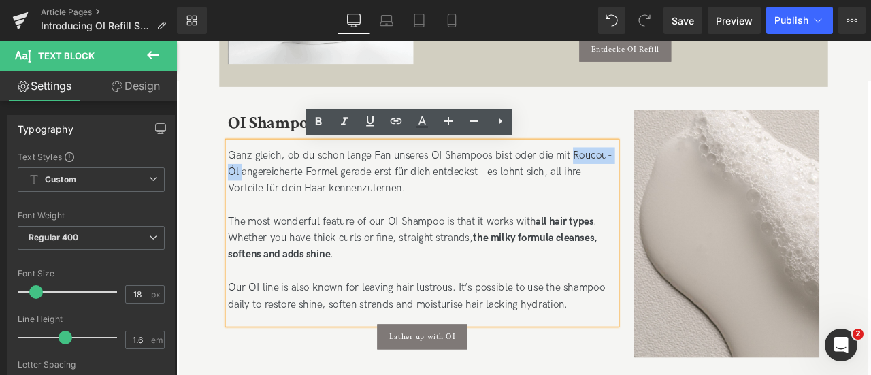
drag, startPoint x: 252, startPoint y: 199, endPoint x: 645, endPoint y: 173, distance: 394.1
click at [645, 173] on div "Ganz gleich, ob du schon lange Fan unseres OI Shampoos bist oder die mit Roucou…" at bounding box center [467, 196] width 461 height 59
click at [541, 193] on div "Ganz gleich, ob du schon lange Fan unseres OI Shampoos bist oder die mit Roucou…" at bounding box center [467, 196] width 461 height 59
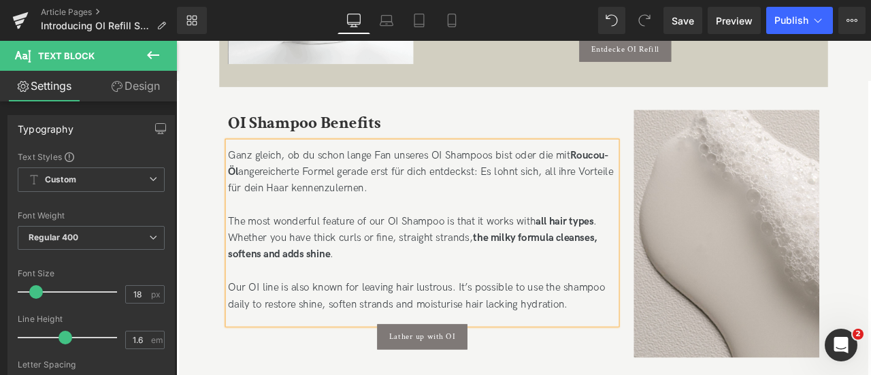
click at [654, 195] on div "Ganz gleich, ob du schon lange Fan unseres OI Shampoos bist oder die mit Roucou…" at bounding box center [467, 196] width 461 height 59
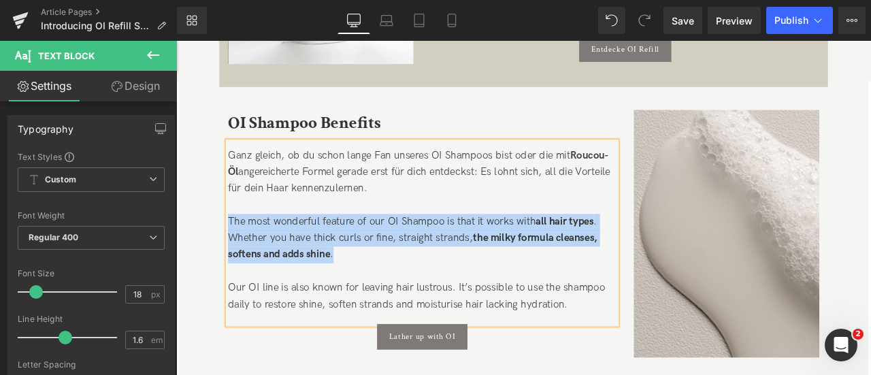
drag, startPoint x: 377, startPoint y: 301, endPoint x: 238, endPoint y: 254, distance: 146.5
click at [238, 254] on div "The most wonderful feature of our OI Shampoo is that it works with all hair typ…" at bounding box center [467, 305] width 461 height 118
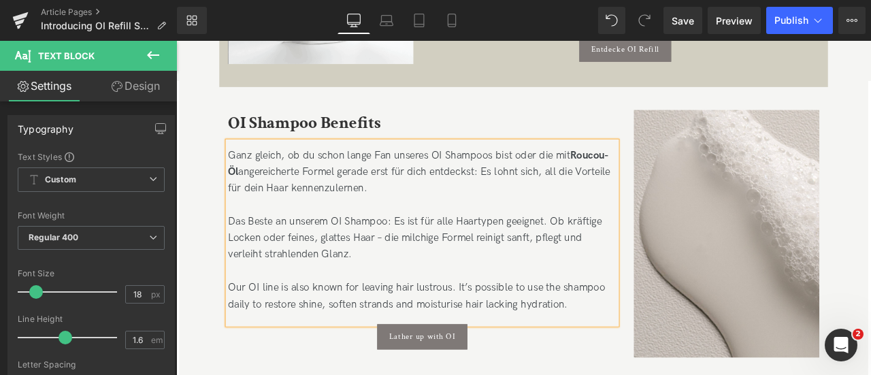
click at [428, 272] on div "Das Beste an unserem OI Shampoo: Es ist für alle Haartypen geeignet. Ob kräftig…" at bounding box center [467, 305] width 461 height 118
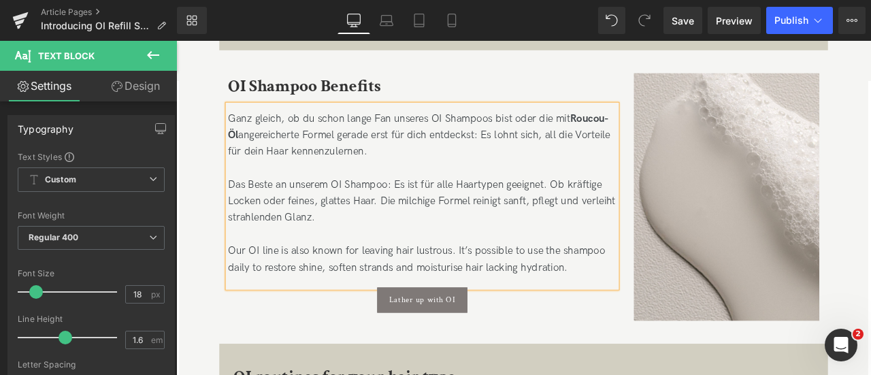
click at [322, 290] on div "Das Beste an unserem OI Shampoo: Es ist für alle Haartypen geeignet. Ob kräftig…" at bounding box center [467, 262] width 461 height 118
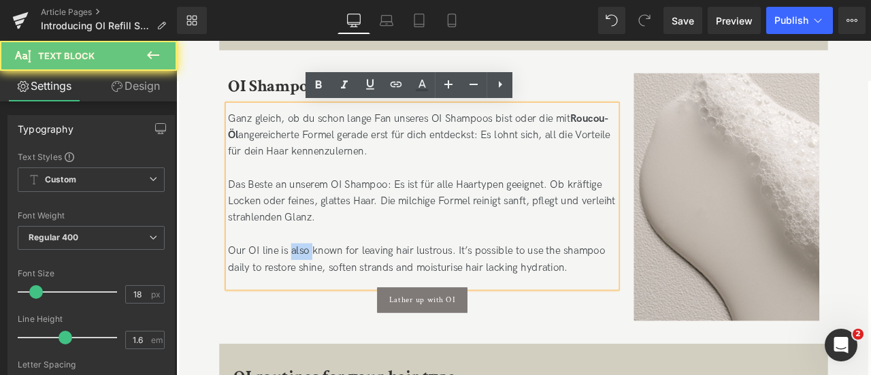
click at [322, 290] on div "Das Beste an unserem OI Shampoo: Es ist für alle Haartypen geeignet. Ob kräftig…" at bounding box center [467, 262] width 461 height 118
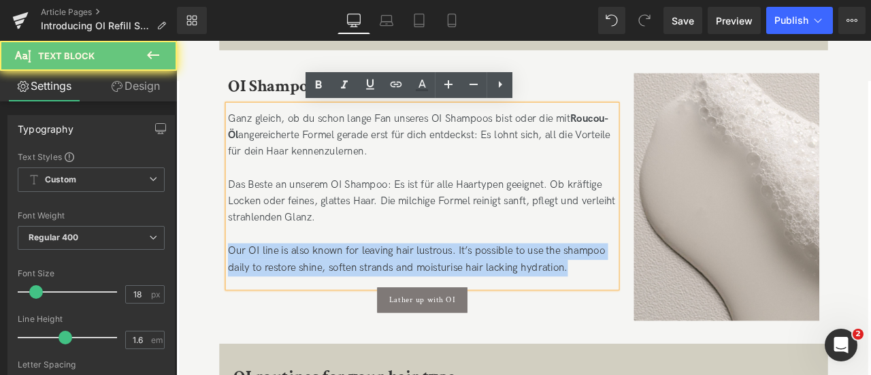
click at [322, 290] on div "Das Beste an unserem OI Shampoo: Es ist für alle Haartypen geeignet. Ob kräftig…" at bounding box center [467, 262] width 461 height 118
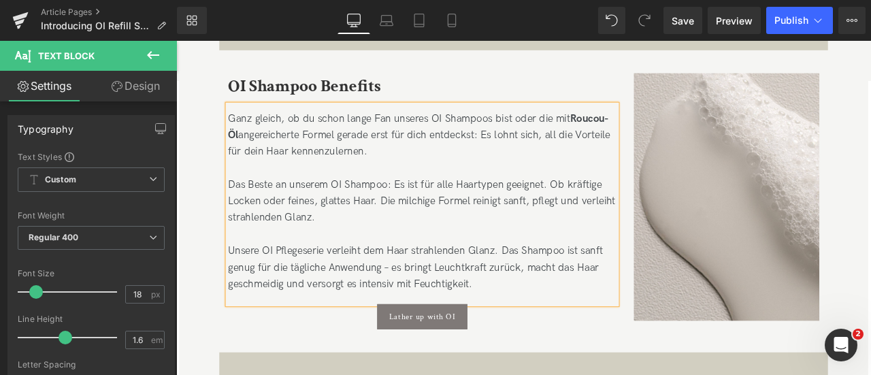
click at [580, 291] on div "Das Beste an unserem OI Shampoo: Es ist für alle Haartypen geeignet. Ob kräftig…" at bounding box center [467, 271] width 461 height 137
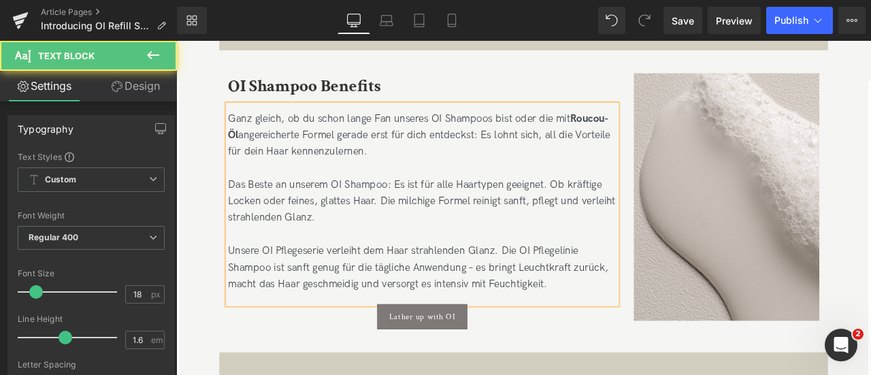
click at [540, 308] on div "Das Beste an unserem OI Shampoo: Es ist für alle Haartypen geeignet. Ob kräftig…" at bounding box center [467, 271] width 461 height 137
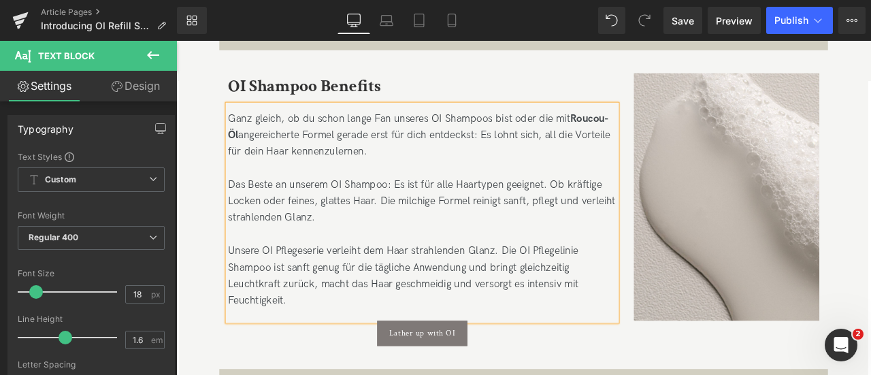
click at [577, 306] on div "Das Beste an unserem OI Shampoo: Es ist für alle Haartypen geeignet. Ob kräftig…" at bounding box center [467, 281] width 461 height 156
click at [402, 326] on div "Das Beste an unserem OI Shampoo: Es ist für alle Haartypen geeignet. Ob kräftig…" at bounding box center [467, 281] width 461 height 156
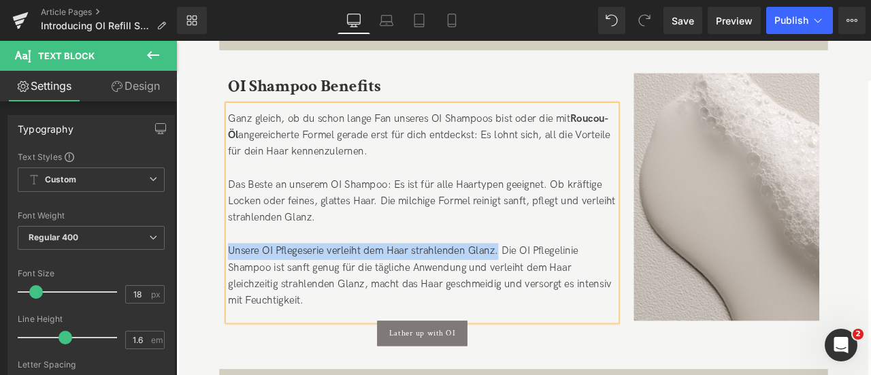
drag, startPoint x: 558, startPoint y: 290, endPoint x: 235, endPoint y: 293, distance: 323.2
click at [237, 293] on div "Das Beste an unserem OI Shampoo: Es ist für alle Haartypen geeignet. Ob kräftig…" at bounding box center [467, 281] width 461 height 156
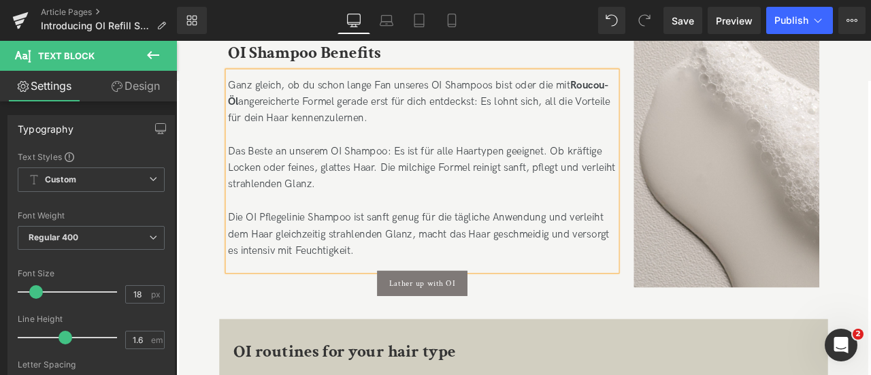
scroll to position [930, 0]
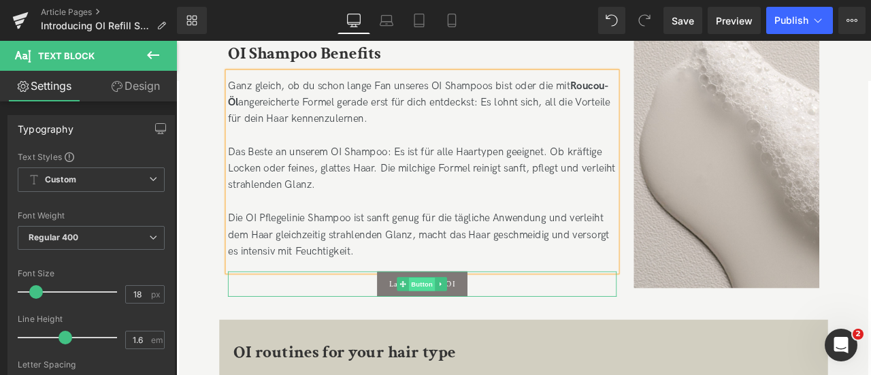
click at [466, 324] on span "Button" at bounding box center [467, 329] width 31 height 16
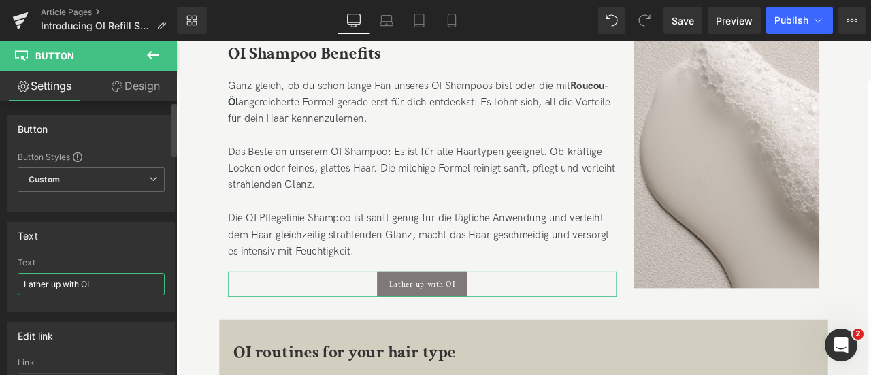
click at [99, 284] on input "Lather up with OI" at bounding box center [91, 284] width 147 height 22
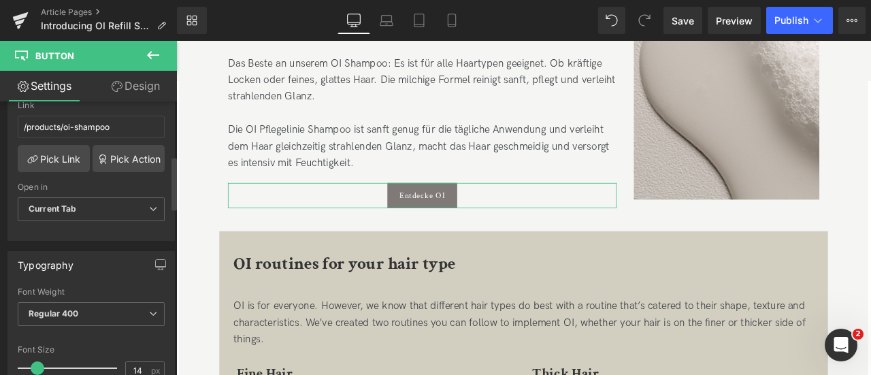
scroll to position [281, 0]
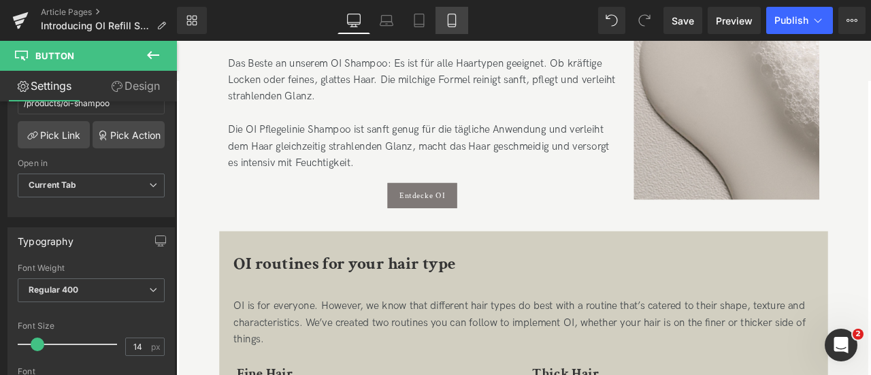
type input "Entdecke OI"
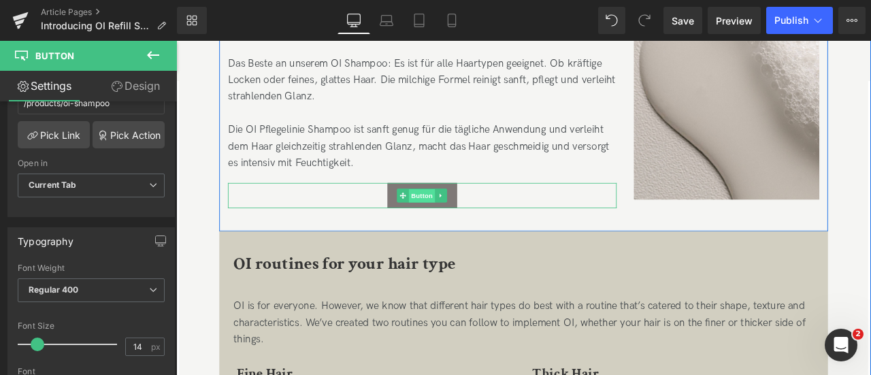
click at [461, 226] on span "Button" at bounding box center [467, 225] width 31 height 16
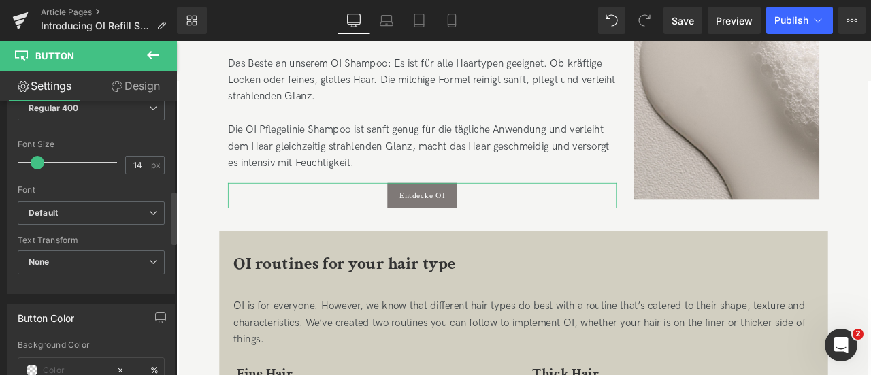
scroll to position [464, 0]
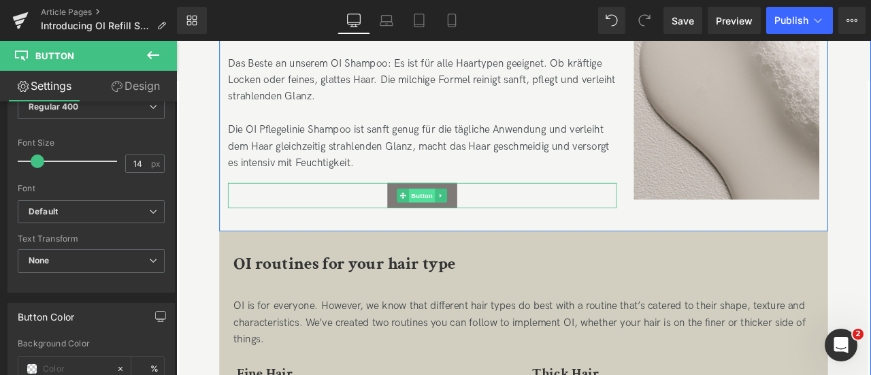
click at [474, 225] on span "Button" at bounding box center [467, 224] width 31 height 16
click at [498, 229] on link "Entdecke OI" at bounding box center [468, 225] width 82 height 30
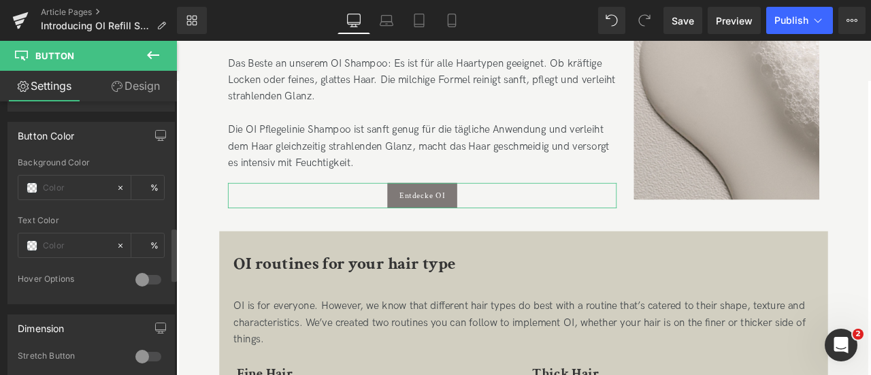
scroll to position [642, 0]
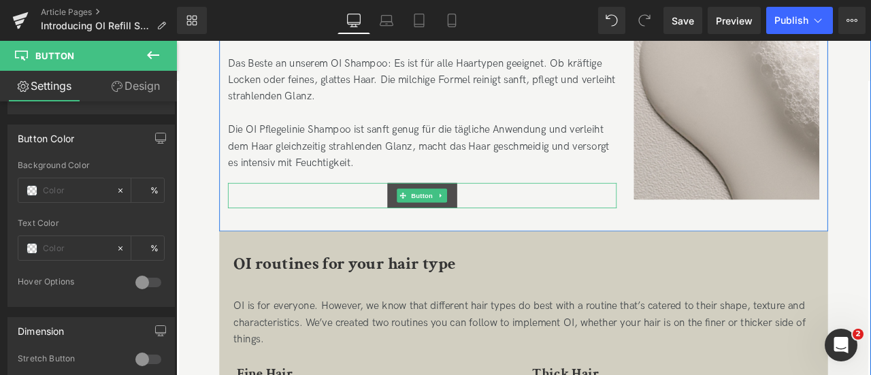
click at [427, 222] on link "Entdecke OI" at bounding box center [468, 225] width 82 height 30
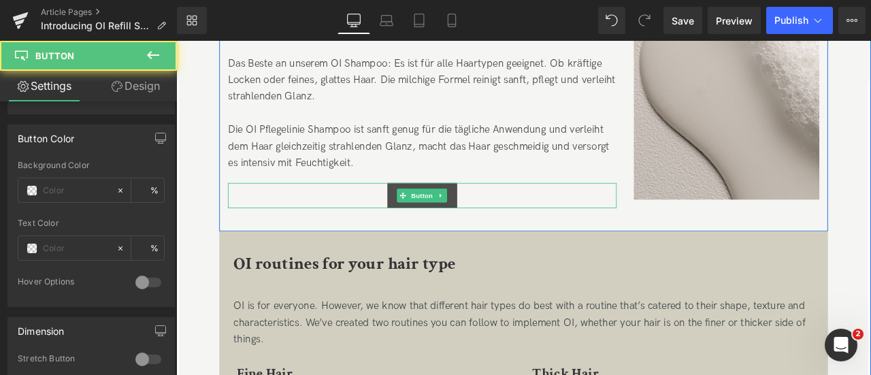
click at [427, 222] on link "Entdecke OI" at bounding box center [468, 225] width 82 height 30
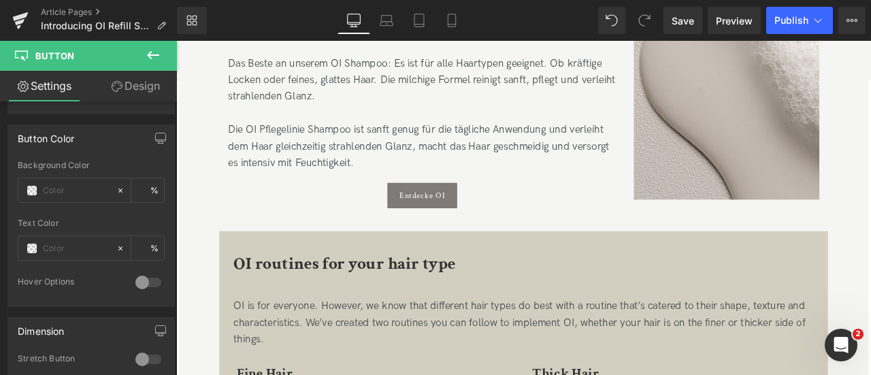
click at [154, 48] on icon at bounding box center [153, 55] width 16 height 16
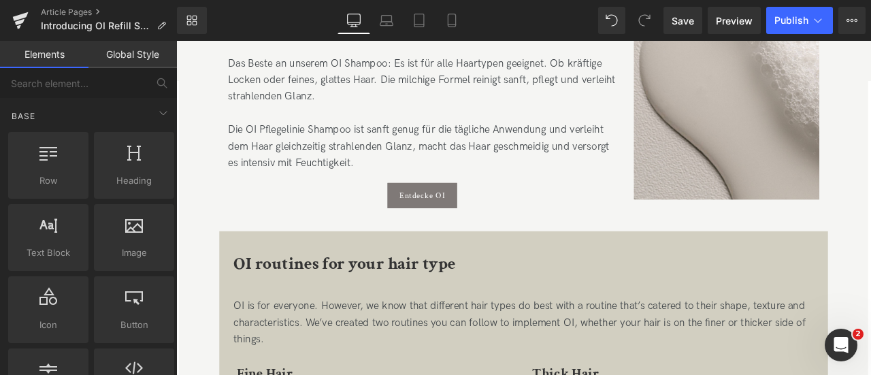
click at [452, 225] on span "Button" at bounding box center [467, 224] width 31 height 16
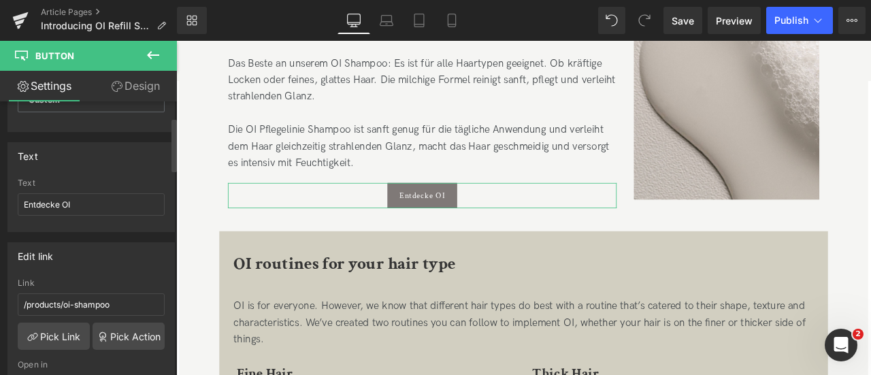
scroll to position [81, 0]
click at [67, 297] on input "/products/oi-shampoo" at bounding box center [91, 303] width 147 height 22
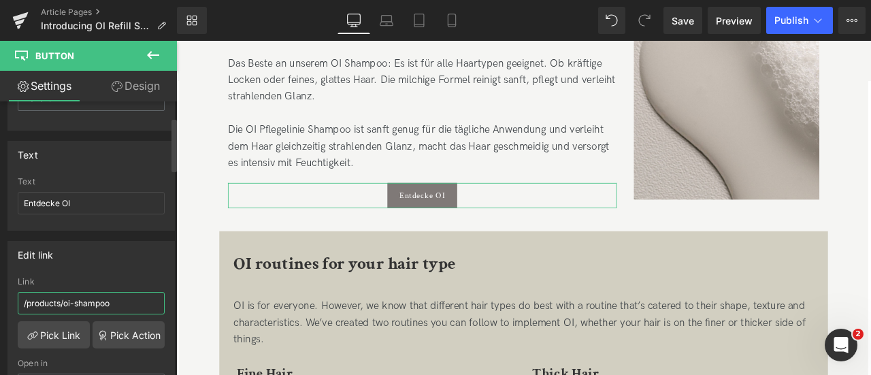
paste input "[URL][DOMAIN_NAME]"
type input "/products/oi-shampoo"
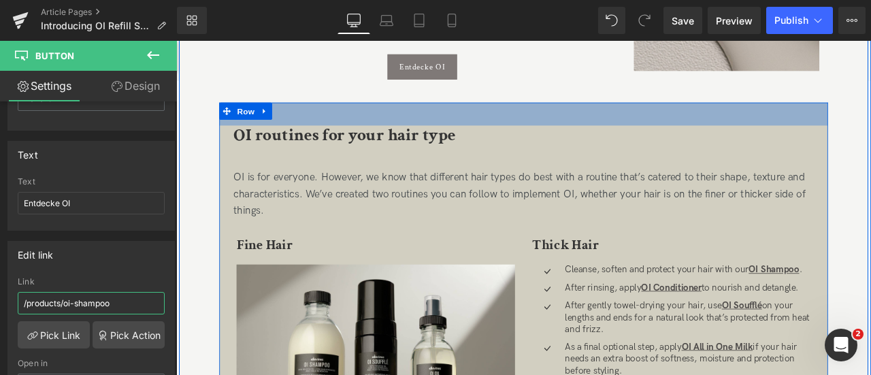
scroll to position [1203, 0]
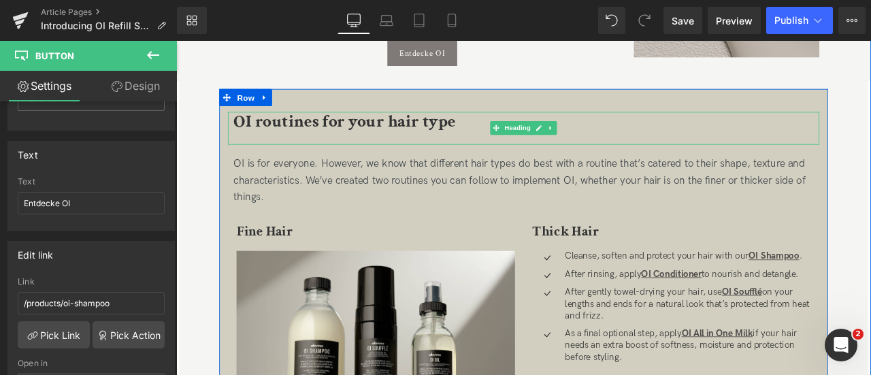
click at [274, 135] on span "OI routines for your hair type" at bounding box center [375, 137] width 263 height 27
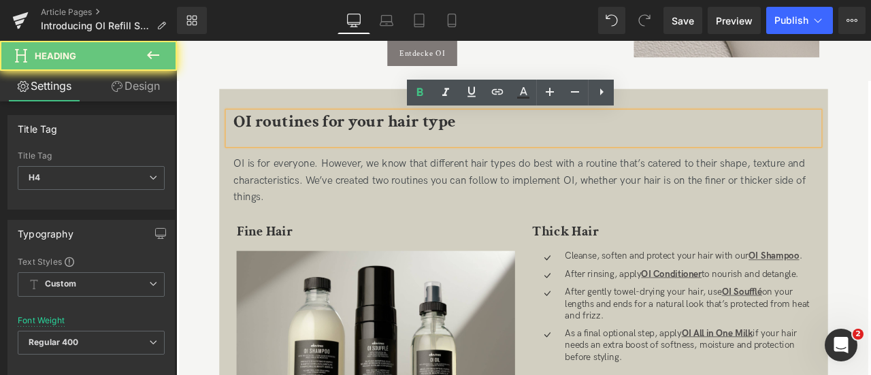
click at [274, 135] on span "OI routines for your hair type" at bounding box center [375, 137] width 263 height 27
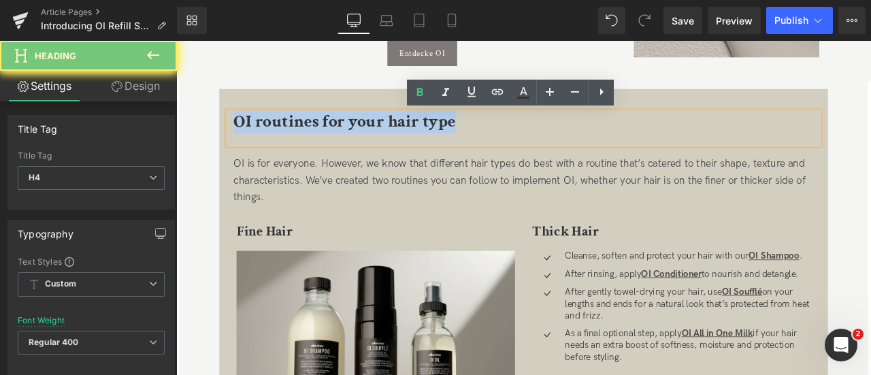
click at [274, 135] on span "OI routines for your hair type" at bounding box center [375, 137] width 263 height 27
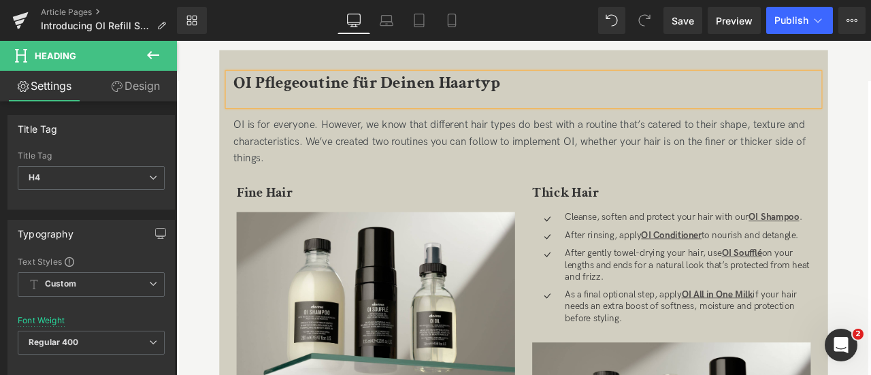
scroll to position [1251, 0]
